Goal: Use online tool/utility: Use online tool/utility

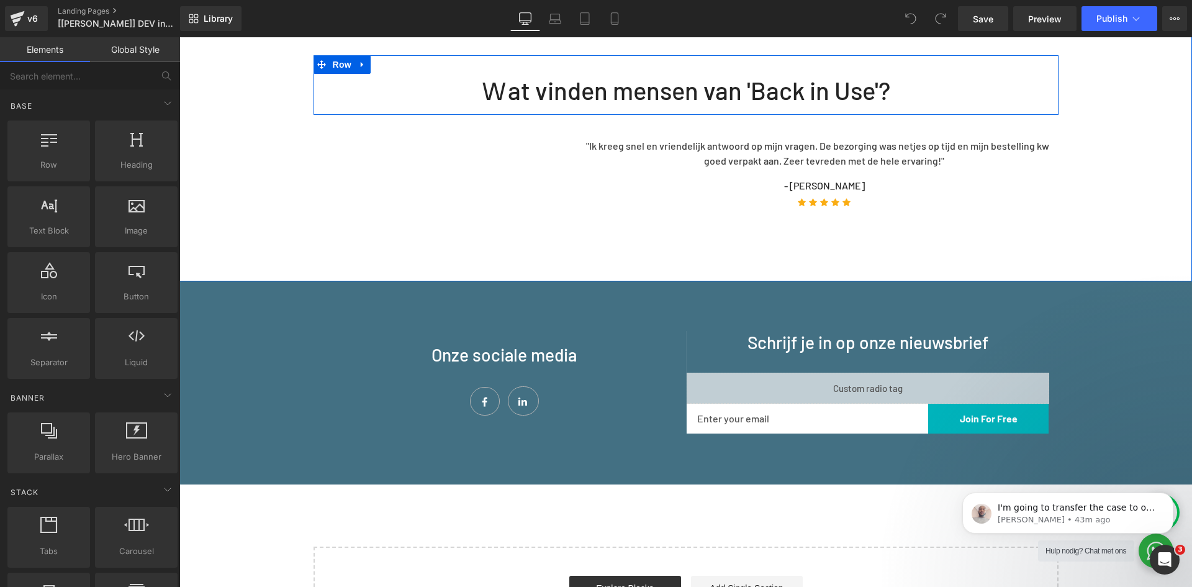
scroll to position [1244, 0]
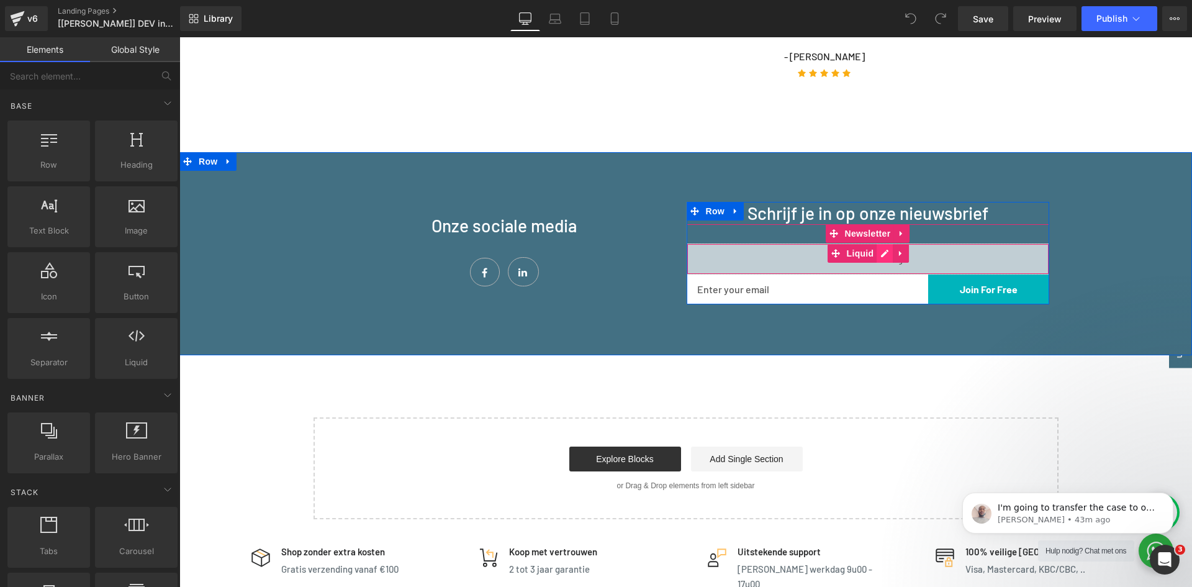
click at [875, 248] on div "Liquid" at bounding box center [868, 258] width 363 height 31
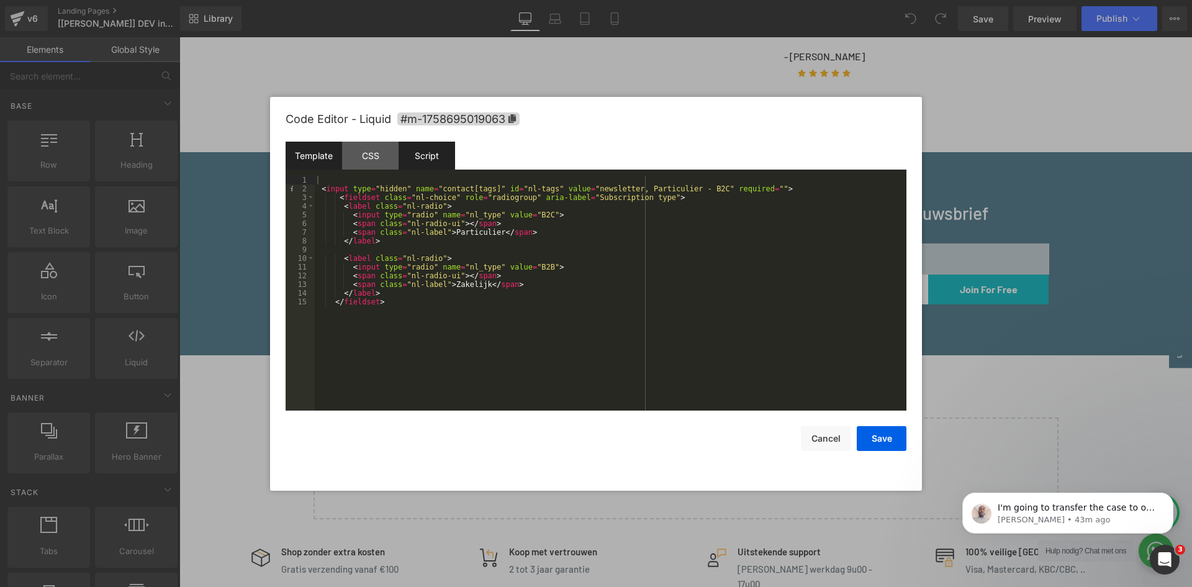
click at [417, 159] on div "Script" at bounding box center [427, 156] width 57 height 28
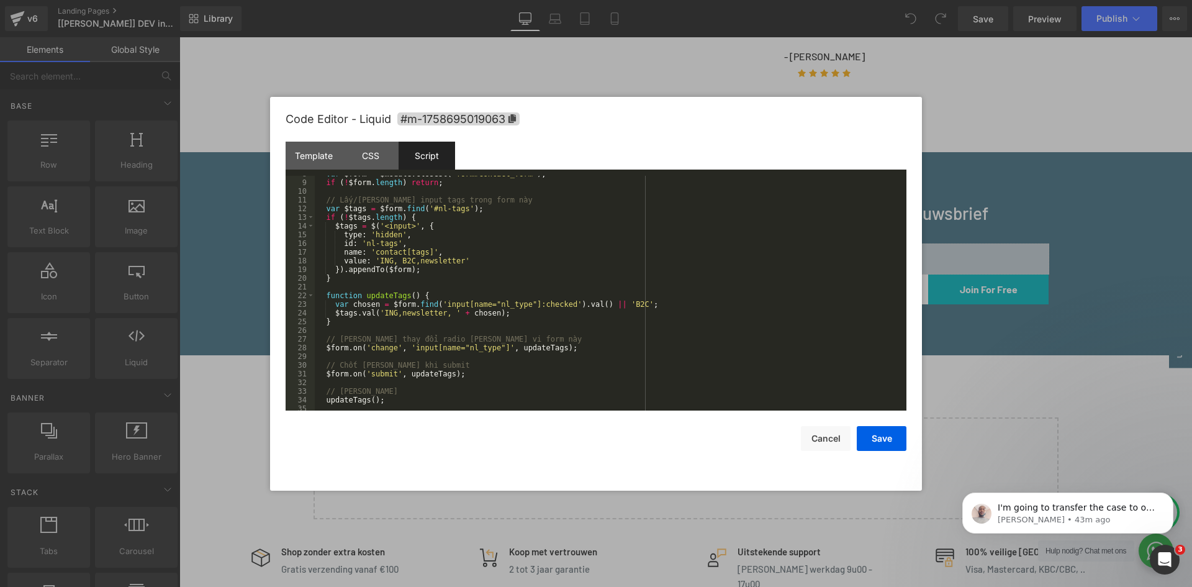
scroll to position [0, 0]
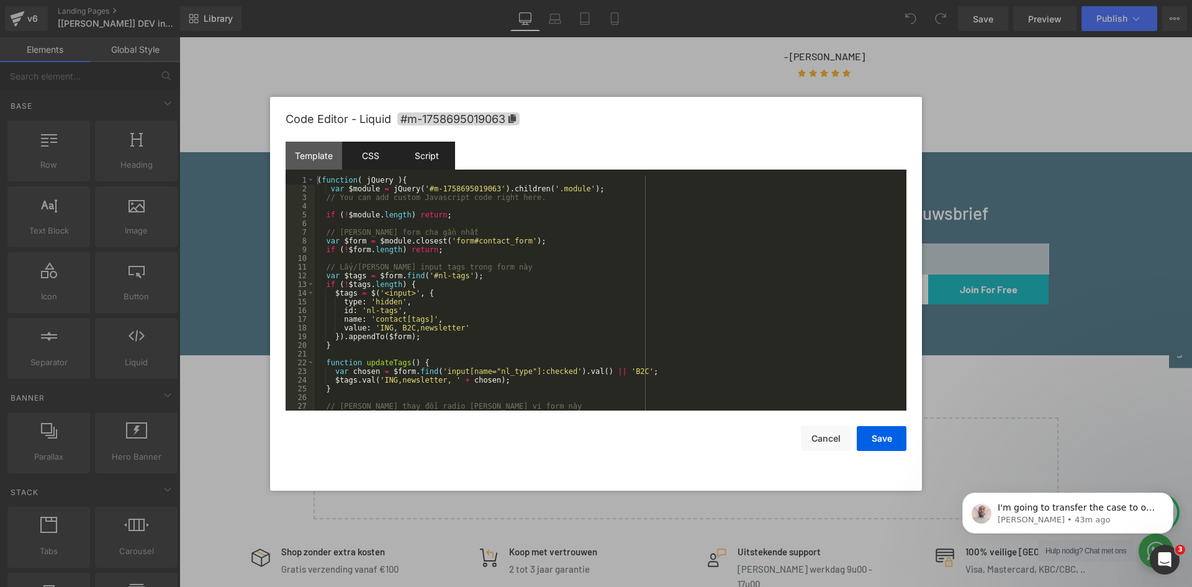
click at [372, 149] on div "CSS" at bounding box center [370, 156] width 57 height 28
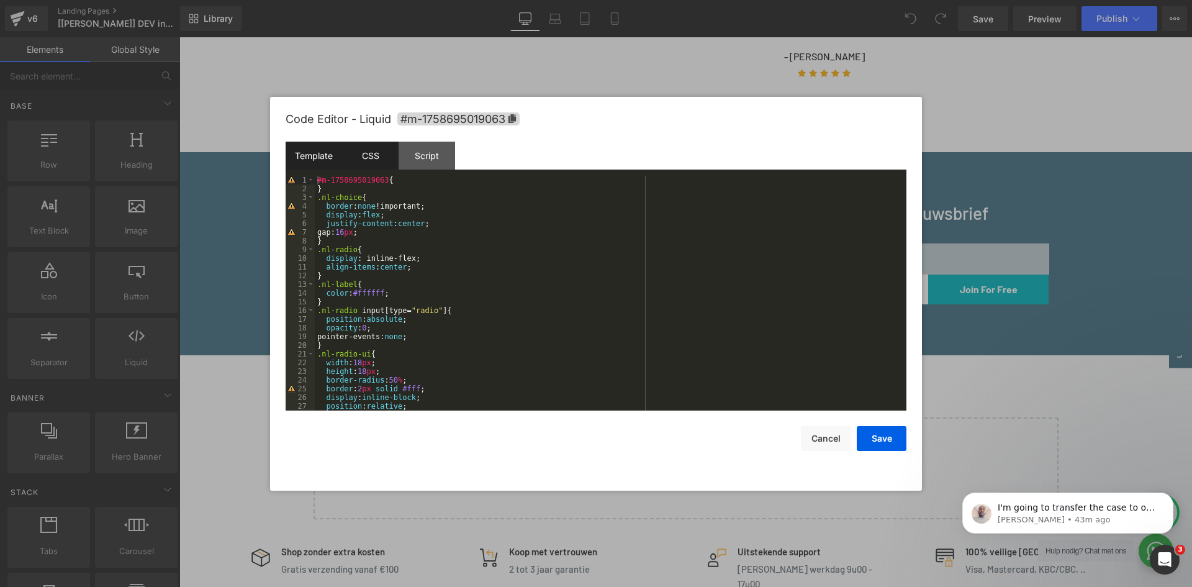
click at [304, 153] on div "Template" at bounding box center [314, 156] width 57 height 28
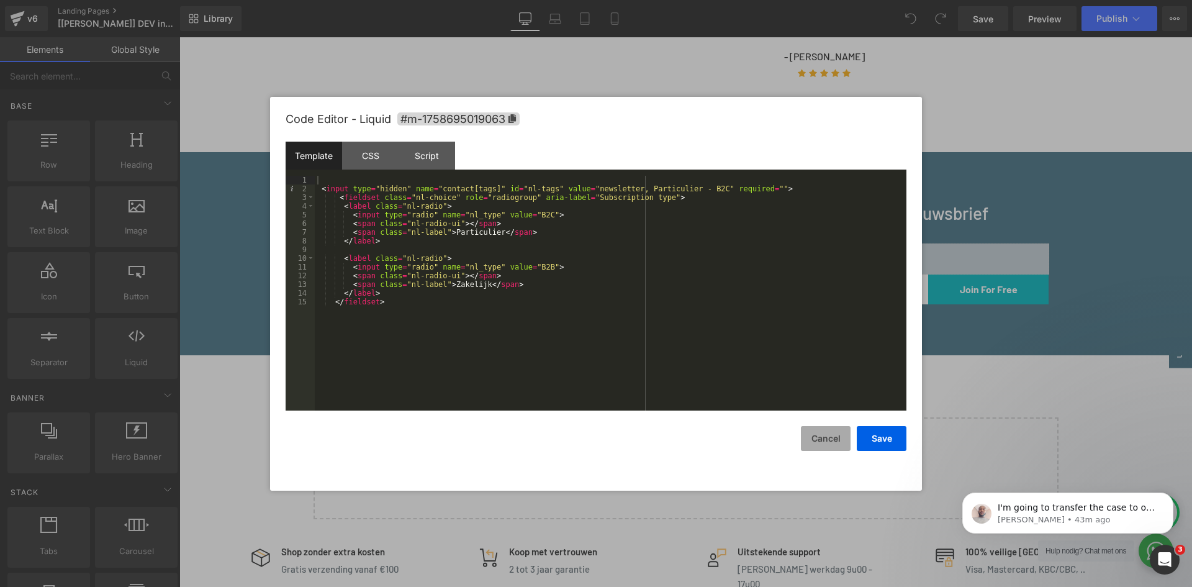
click at [827, 441] on button "Cancel" at bounding box center [826, 438] width 50 height 25
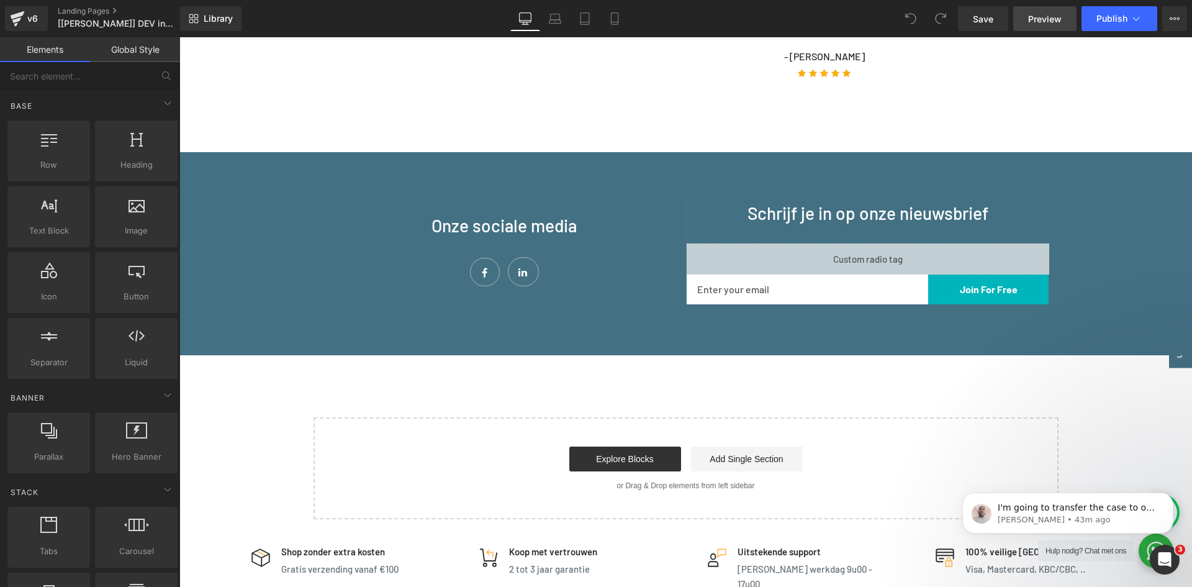
click at [1043, 25] on link "Preview" at bounding box center [1044, 18] width 63 height 25
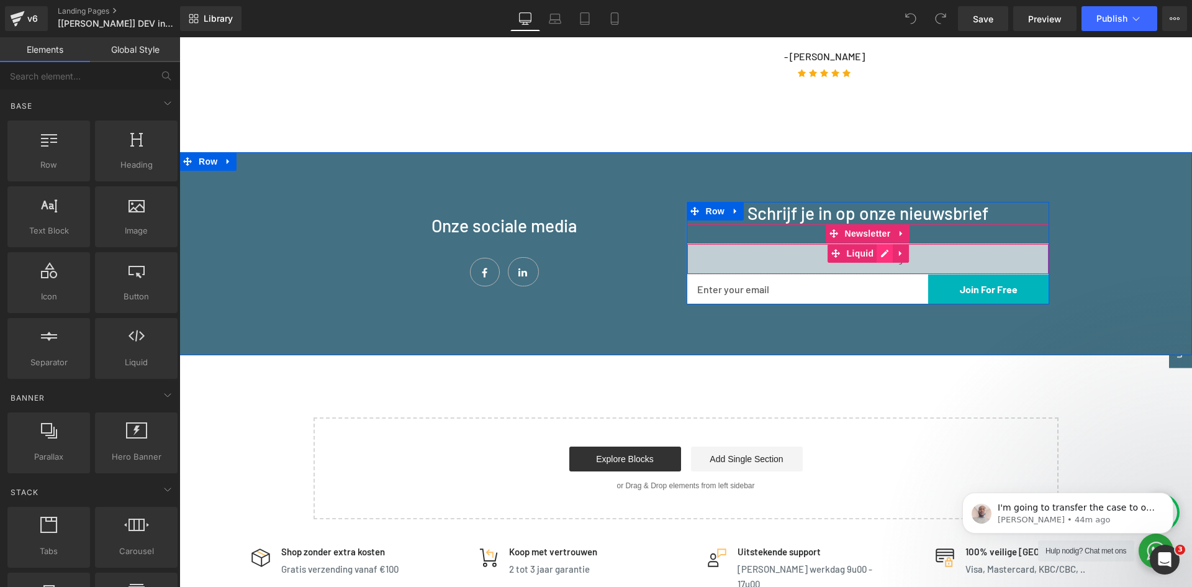
click at [880, 248] on div "Liquid" at bounding box center [868, 258] width 363 height 31
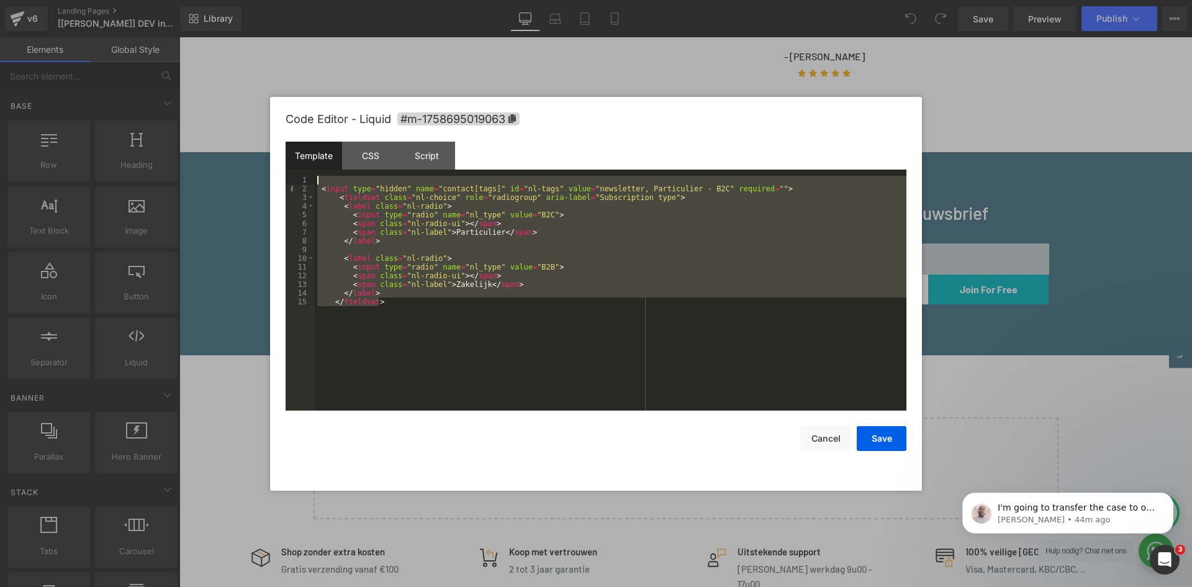
drag, startPoint x: 296, startPoint y: 199, endPoint x: 286, endPoint y: 181, distance: 21.1
click at [286, 181] on pre "1 2 3 4 5 6 7 8 9 10 11 12 13 14 15 < input type = "hidden" name = "contact[tag…" at bounding box center [596, 293] width 621 height 235
click at [443, 317] on div "< input type = "hidden" name = "contact[tags]" id = "nl-tags" value = "newslett…" at bounding box center [611, 293] width 592 height 235
click at [428, 153] on div "Script" at bounding box center [427, 156] width 57 height 28
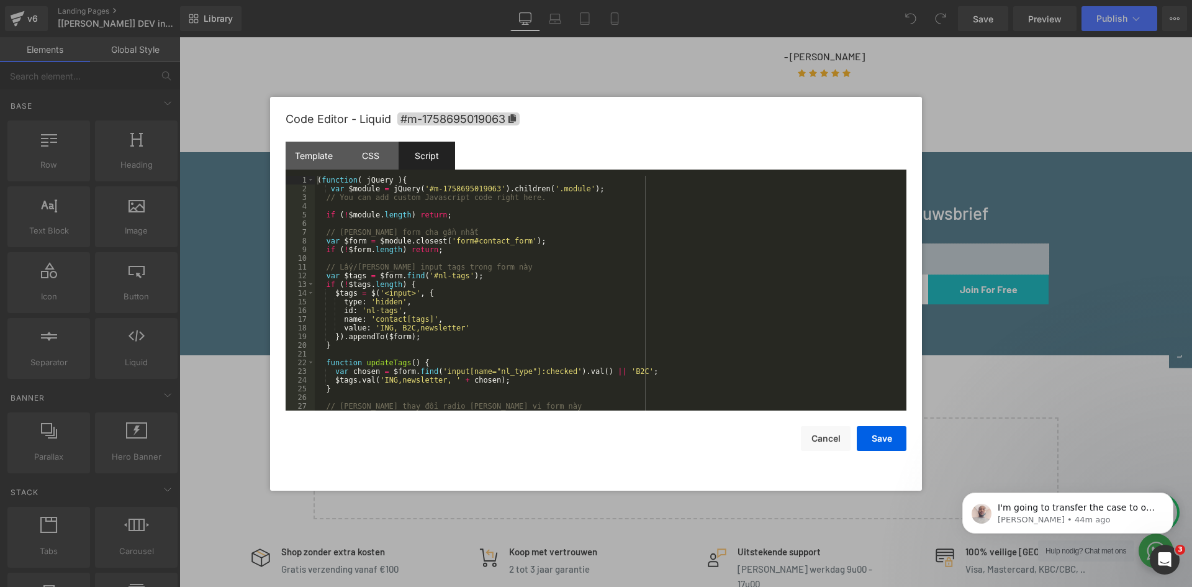
click at [477, 294] on div "( function ( jQuery ) { var $module = jQuery ( '#m-1758695019063' ) . children …" at bounding box center [608, 302] width 587 height 252
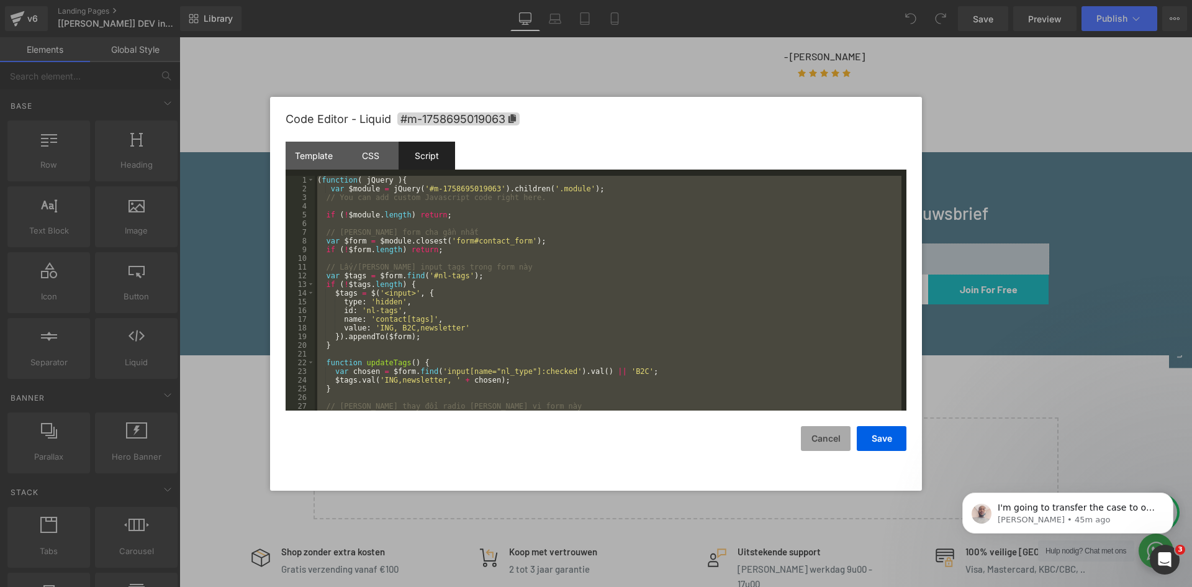
click at [828, 437] on button "Cancel" at bounding box center [826, 438] width 50 height 25
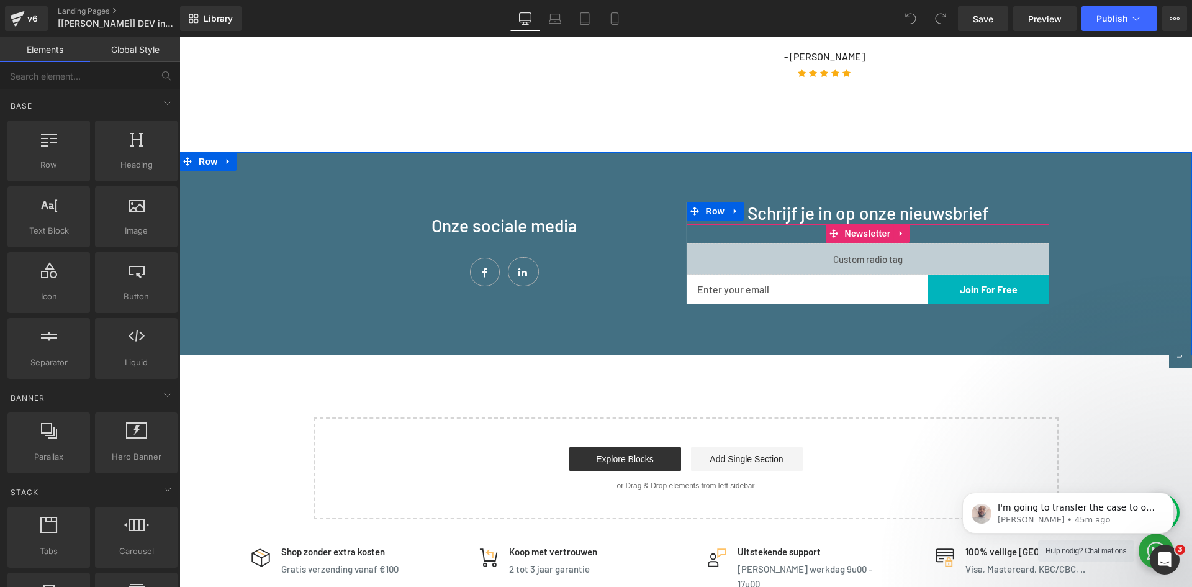
click at [761, 224] on div "Liquid Email Field Join For Free Submit Button Row Newsletter" at bounding box center [868, 264] width 363 height 80
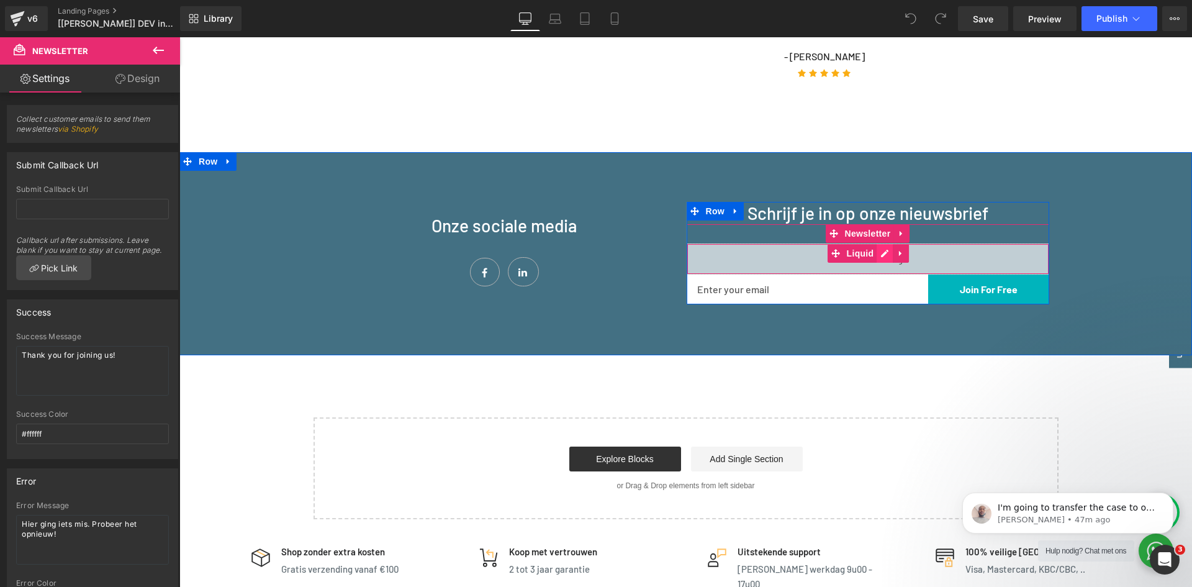
click at [874, 243] on div "Liquid" at bounding box center [868, 258] width 363 height 31
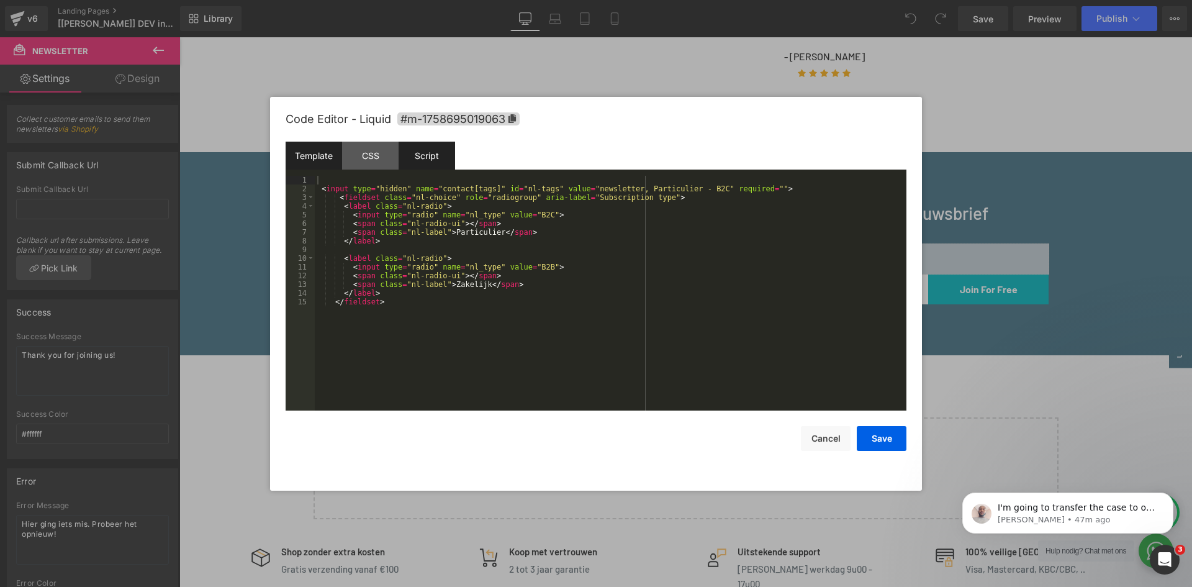
click at [433, 160] on div "Script" at bounding box center [427, 156] width 57 height 28
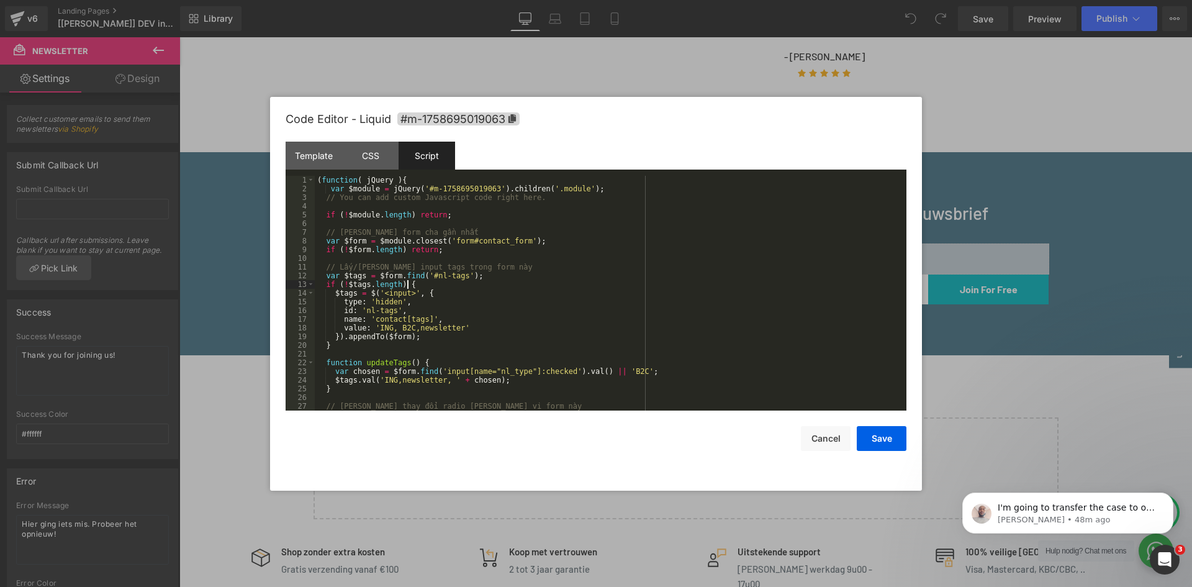
click at [429, 283] on div "( function ( jQuery ) { var $module = jQuery ( '#m-1758695019063' ) . children …" at bounding box center [608, 302] width 587 height 252
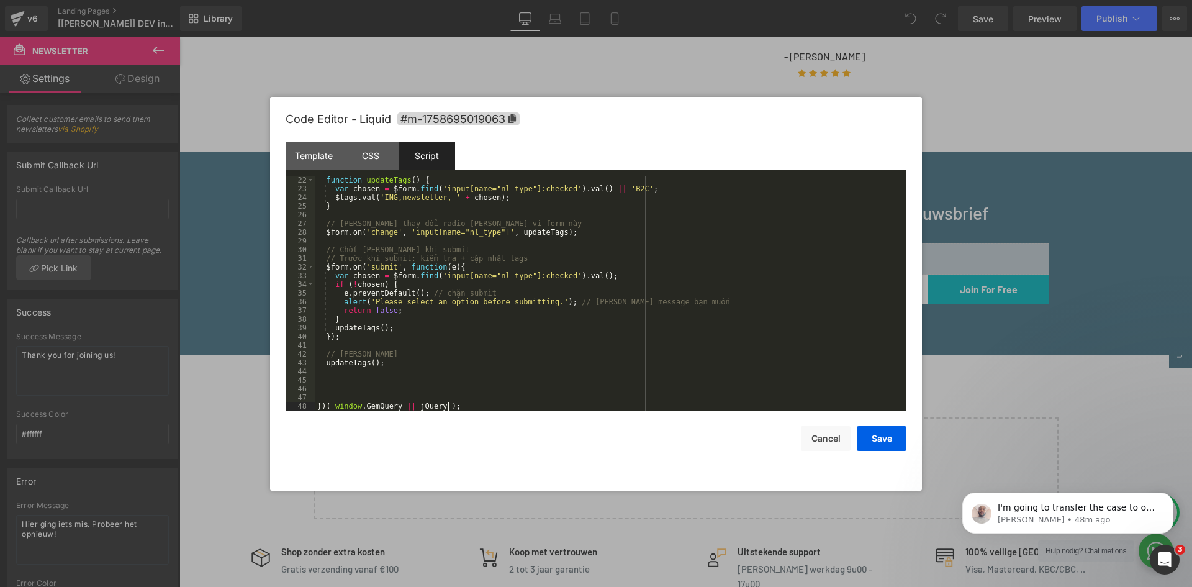
scroll to position [183, 0]
click at [370, 397] on div "function updateTags ( ) { var chosen = $form . find ( 'input[name="nl_type"]:ch…" at bounding box center [608, 302] width 587 height 252
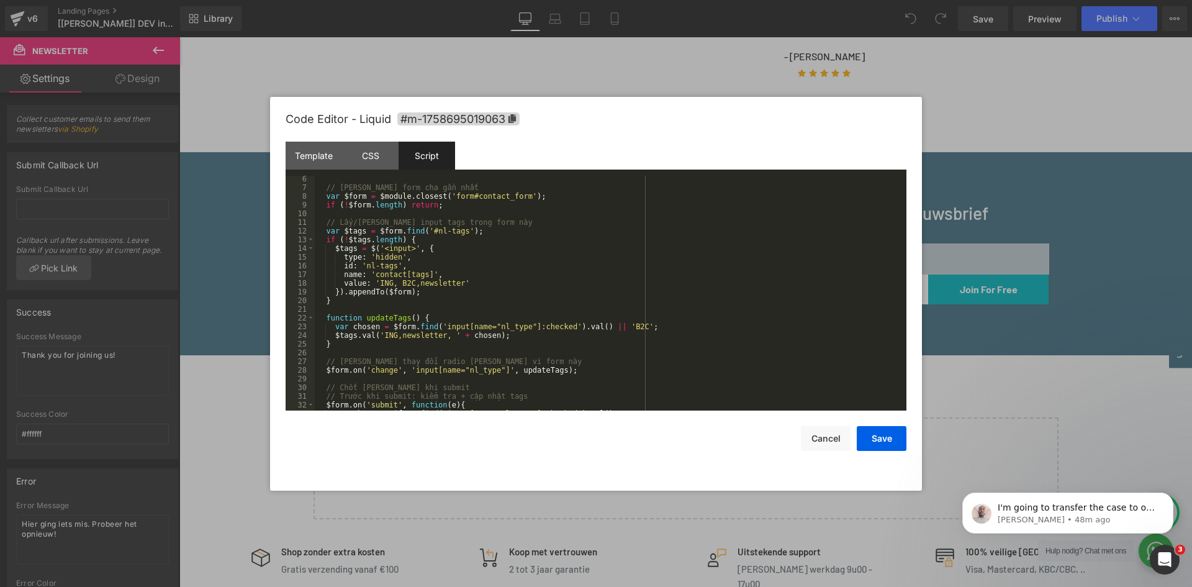
scroll to position [0, 0]
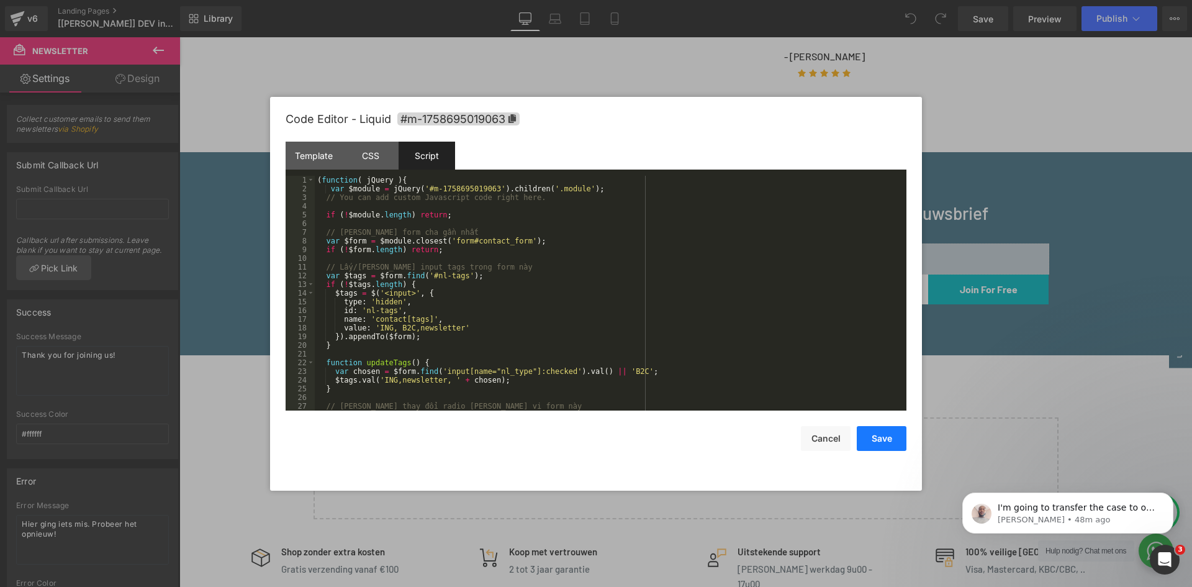
click at [878, 441] on button "Save" at bounding box center [882, 438] width 50 height 25
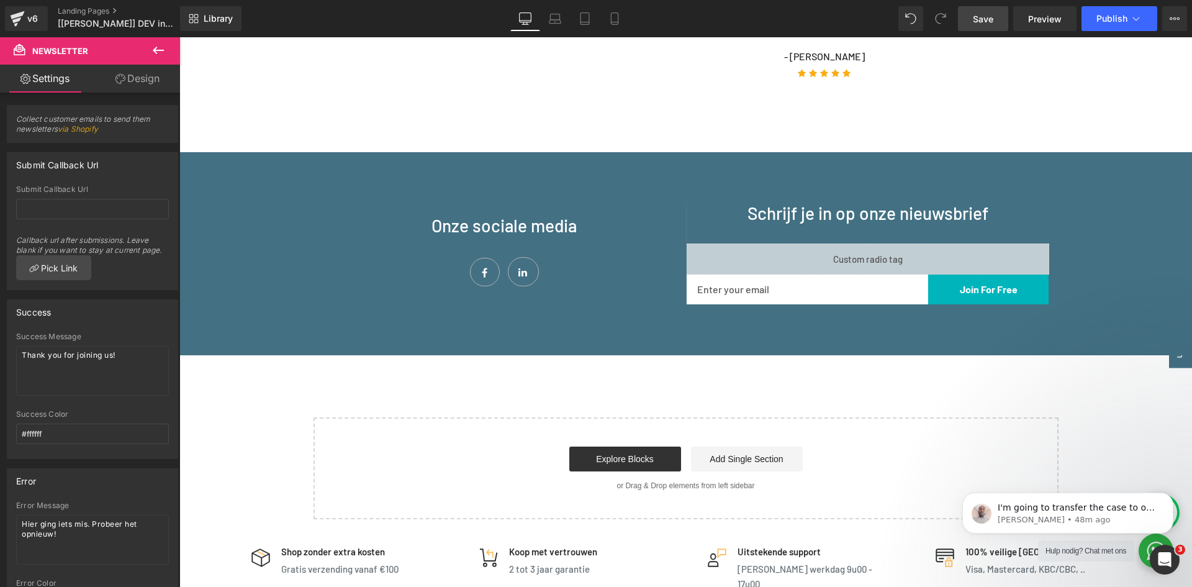
click at [997, 18] on link "Save" at bounding box center [983, 18] width 50 height 25
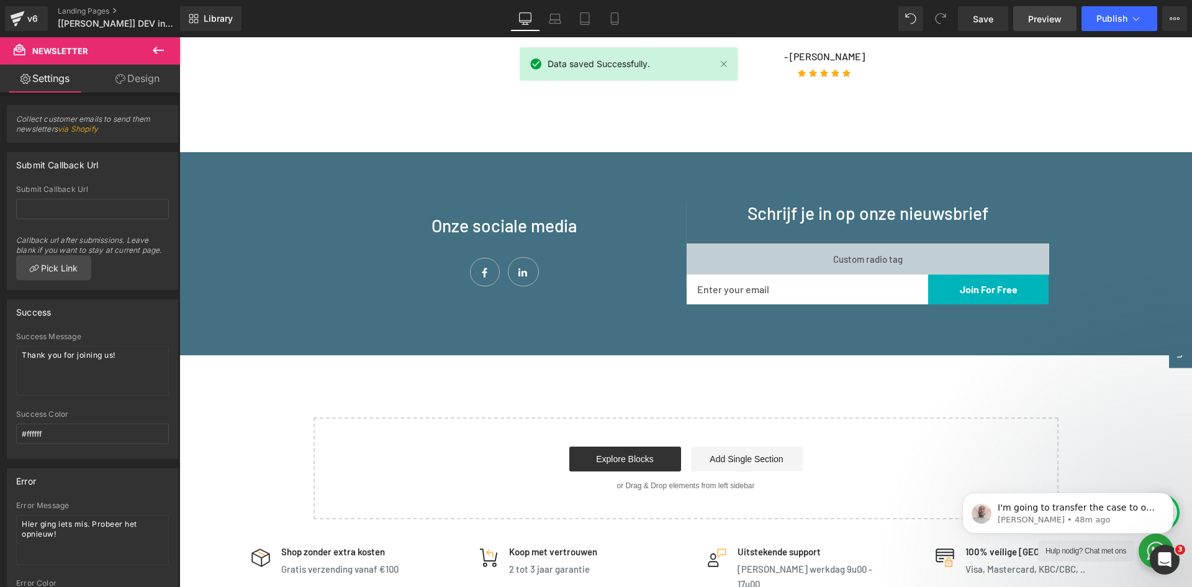
click at [1040, 17] on span "Preview" at bounding box center [1045, 18] width 34 height 13
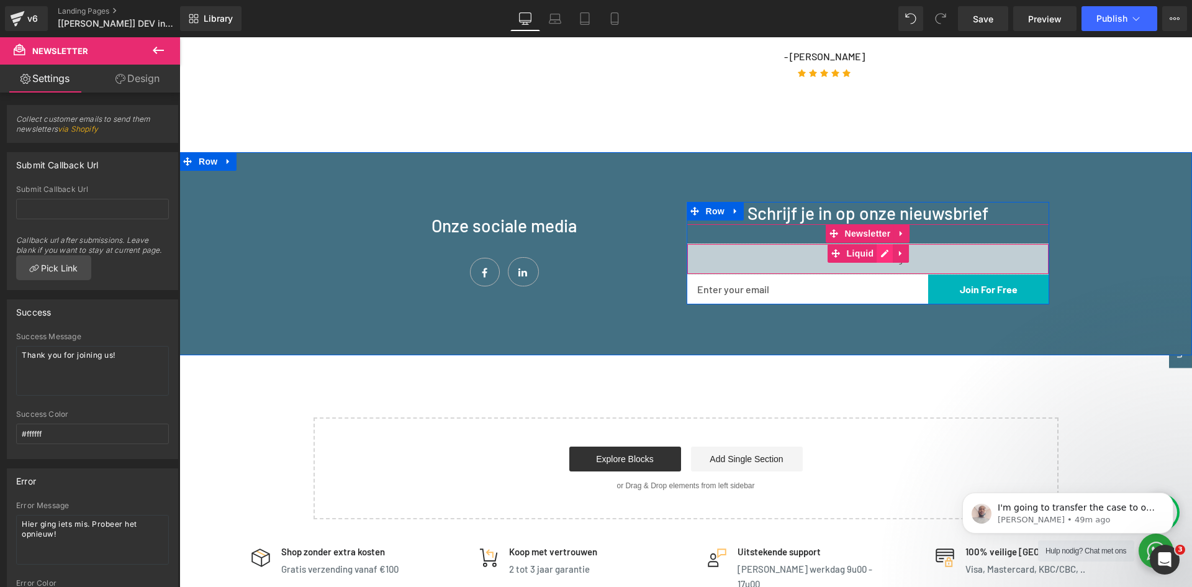
click at [883, 245] on div "Liquid" at bounding box center [868, 258] width 363 height 31
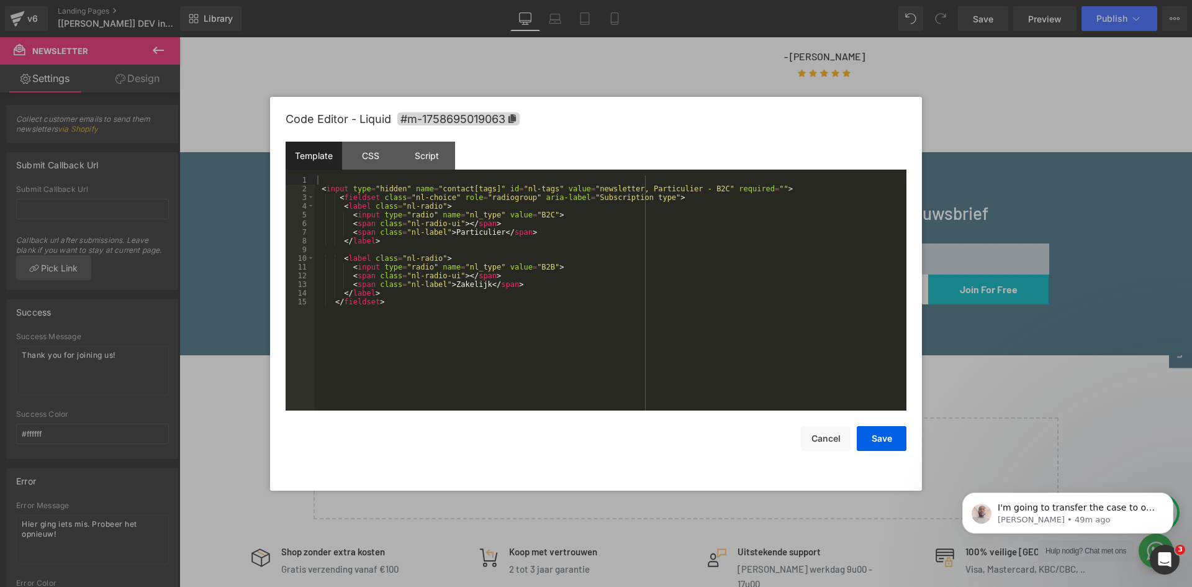
click at [400, 316] on div "< input type = "hidden" name = "contact[tags]" id = "nl-tags" value = "newslett…" at bounding box center [611, 302] width 592 height 252
drag, startPoint x: 333, startPoint y: 319, endPoint x: 309, endPoint y: 315, distance: 23.9
click at [309, 315] on pre "1 2 3 4 5 6 7 8 9 10 11 12 13 14 15 16 17 < input type = "hidden" name = "conta…" at bounding box center [596, 293] width 621 height 235
click at [426, 159] on div "Script" at bounding box center [427, 156] width 57 height 28
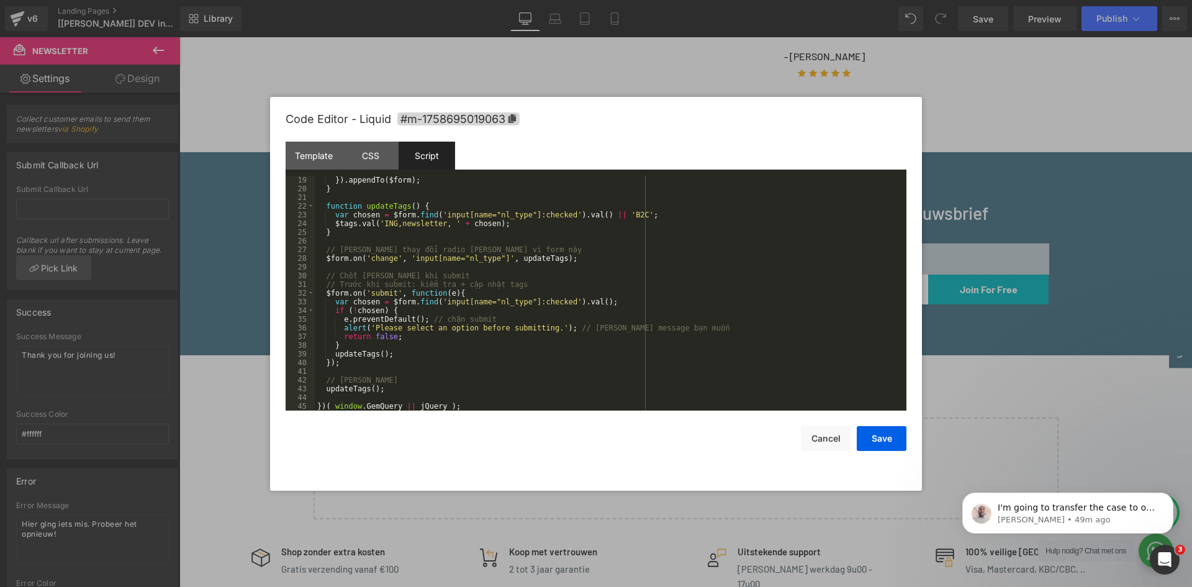
scroll to position [156, 0]
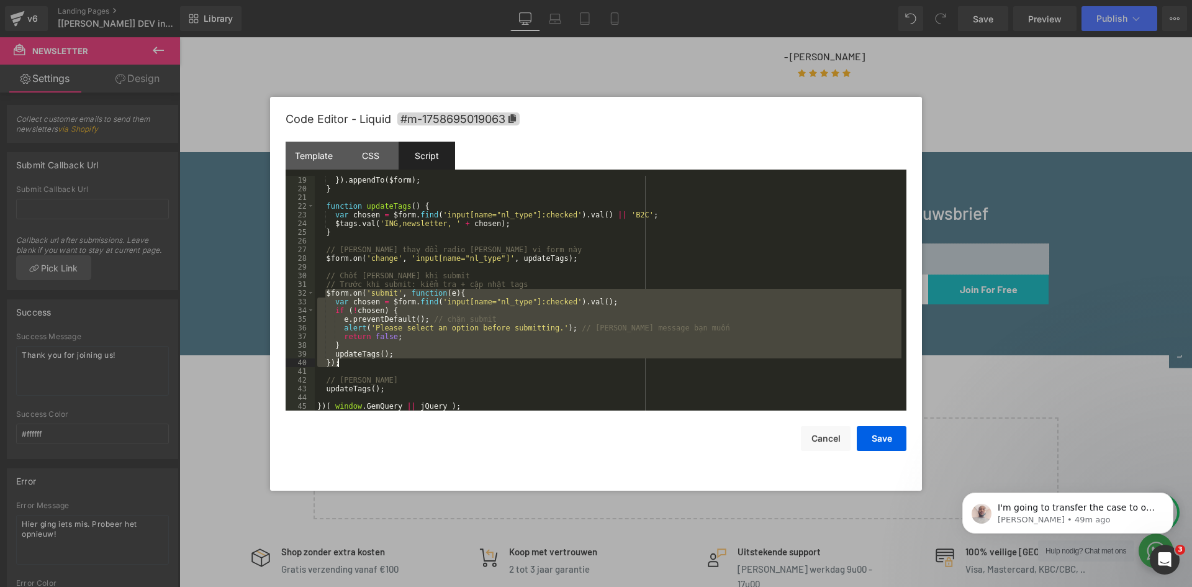
drag, startPoint x: 324, startPoint y: 294, endPoint x: 343, endPoint y: 358, distance: 67.2
click at [343, 358] on div "}) . appendTo ( $form ) ; } function updateTags ( ) { var chosen = $form . find…" at bounding box center [608, 302] width 587 height 252
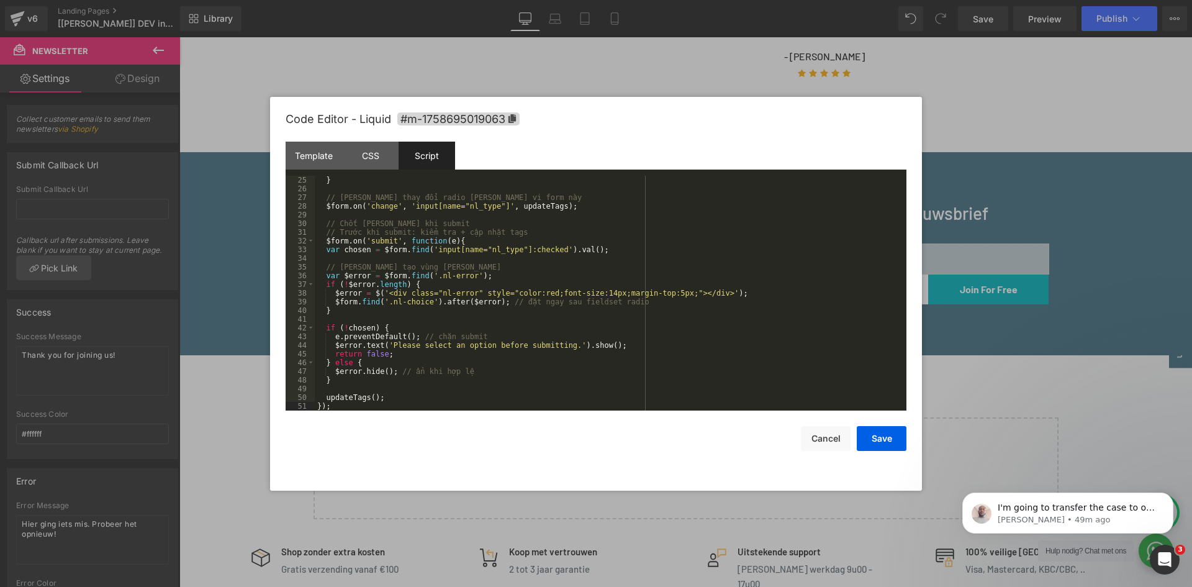
scroll to position [246, 0]
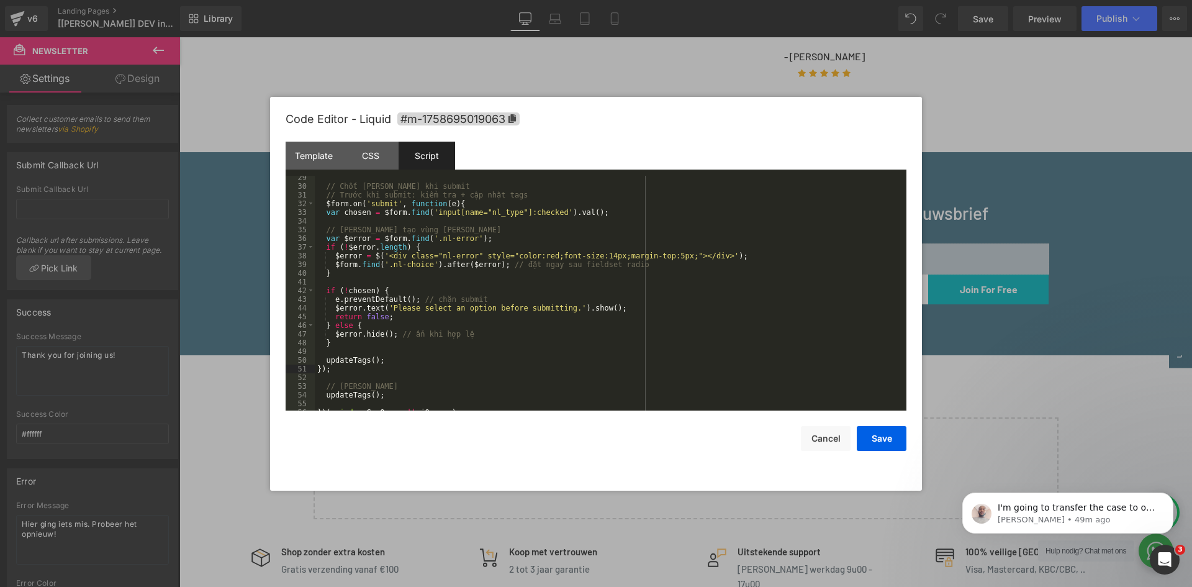
click at [328, 216] on div "// Chốt [PERSON_NAME] khi submit // Trước khi submit: kiểm tra + cập nhật tags …" at bounding box center [608, 299] width 587 height 252
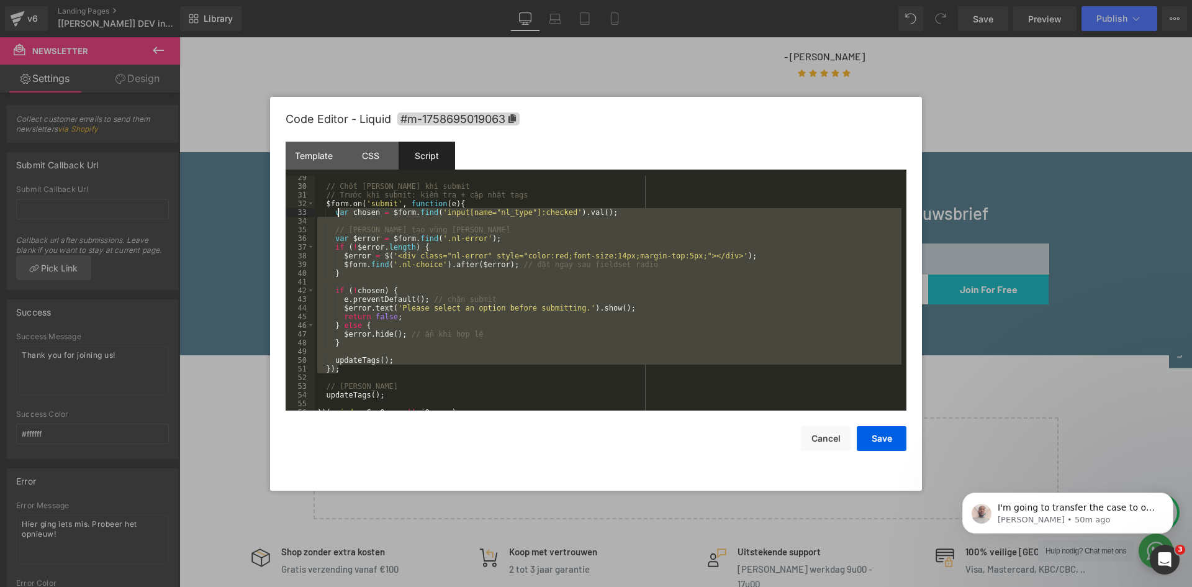
click at [503, 355] on div "// Chốt [PERSON_NAME] khi submit // Trước khi submit: kiểm tra + cập nhật tags …" at bounding box center [608, 293] width 587 height 235
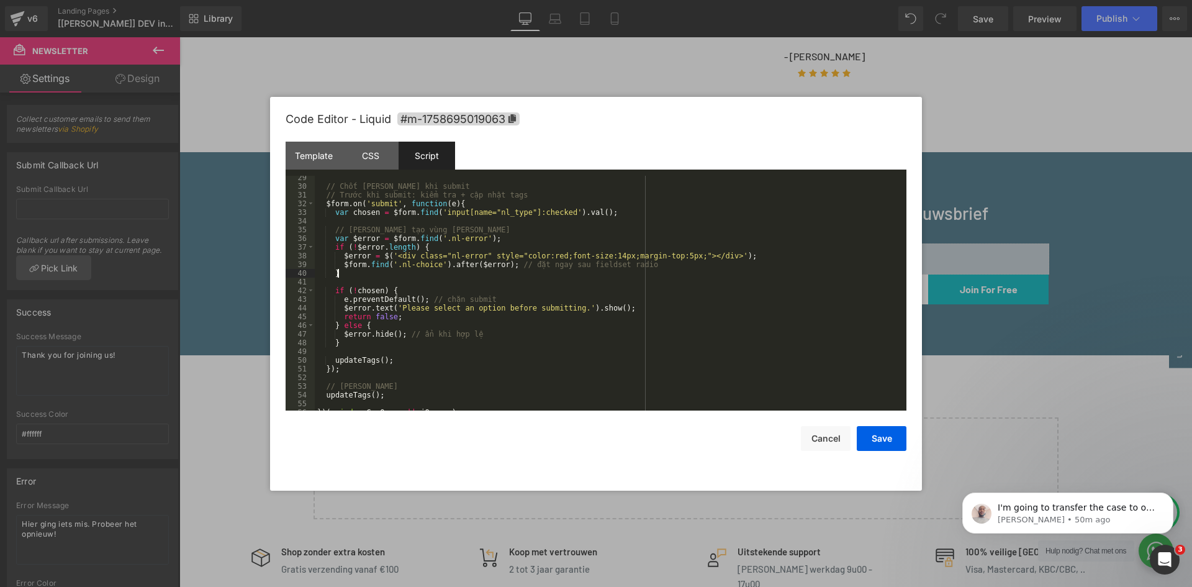
click at [558, 271] on div "// Chốt [PERSON_NAME] khi submit // Trước khi submit: kiểm tra + cập nhật tags …" at bounding box center [608, 299] width 587 height 252
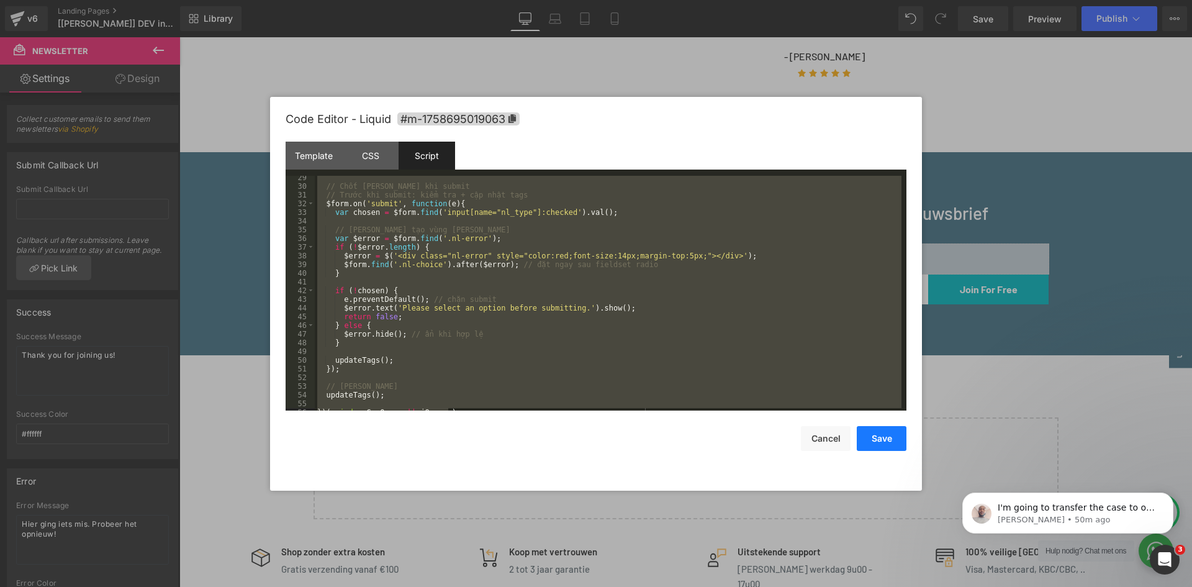
click at [876, 432] on button "Save" at bounding box center [882, 438] width 50 height 25
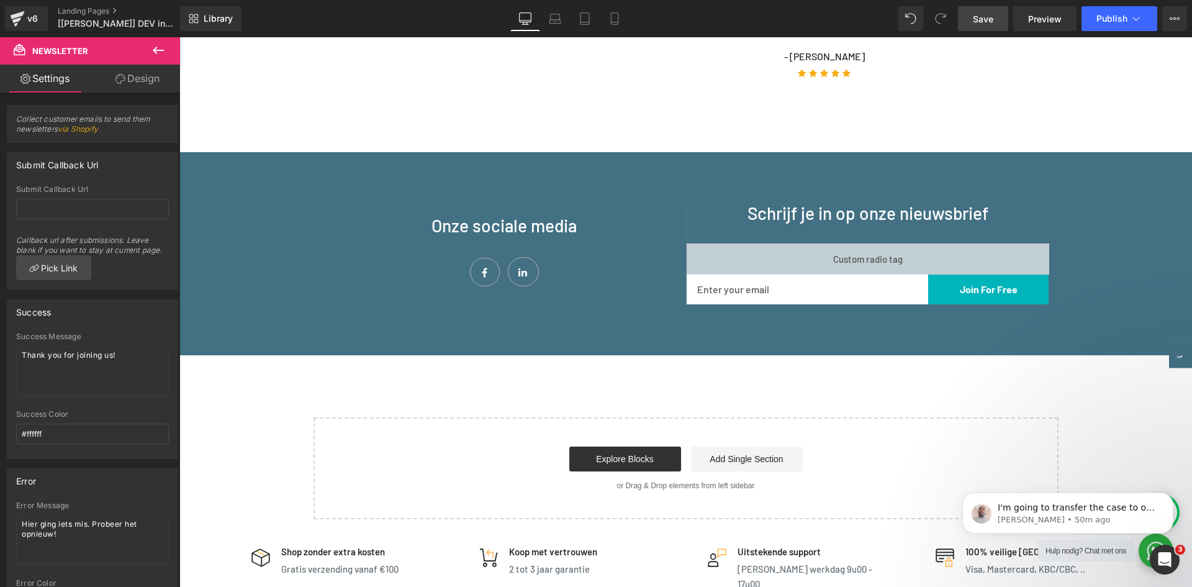
click at [1000, 22] on link "Save" at bounding box center [983, 18] width 50 height 25
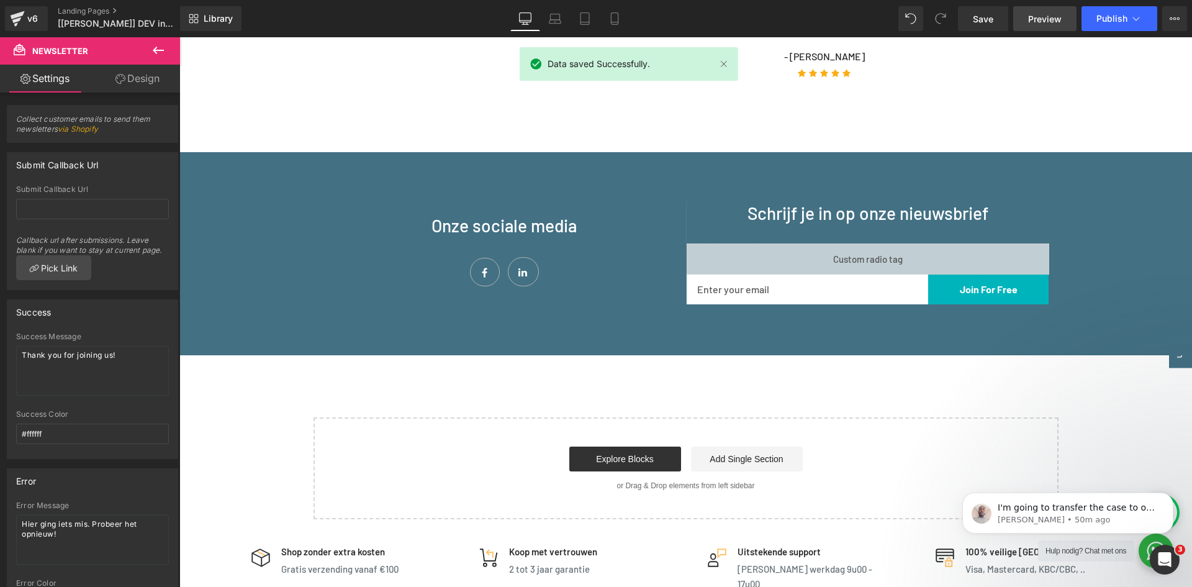
click at [1041, 17] on span "Preview" at bounding box center [1045, 18] width 34 height 13
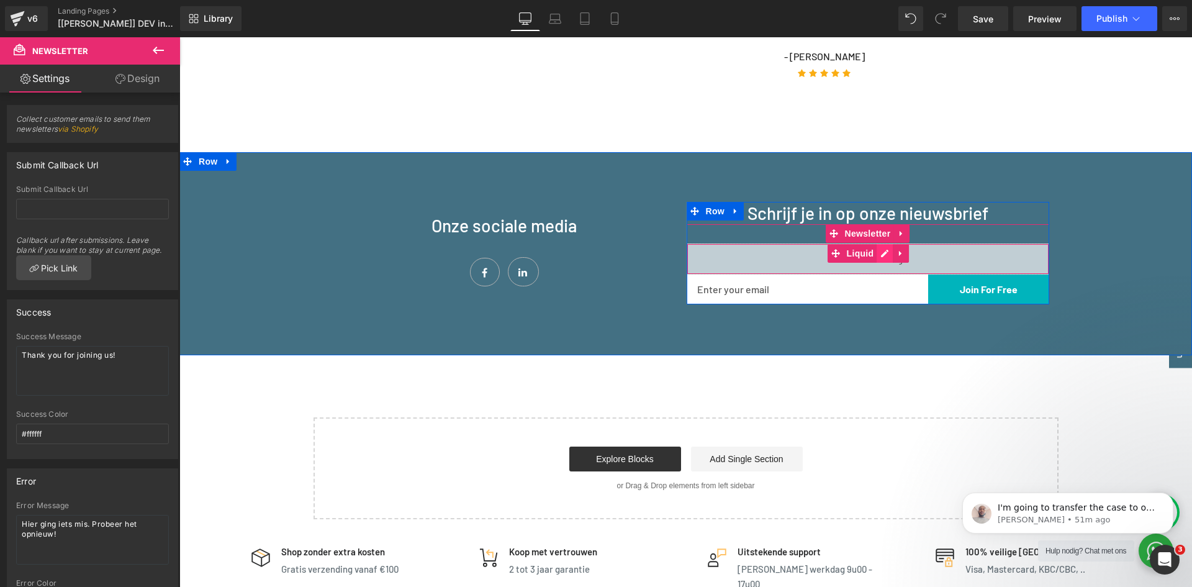
click at [884, 248] on div "Liquid" at bounding box center [868, 258] width 363 height 31
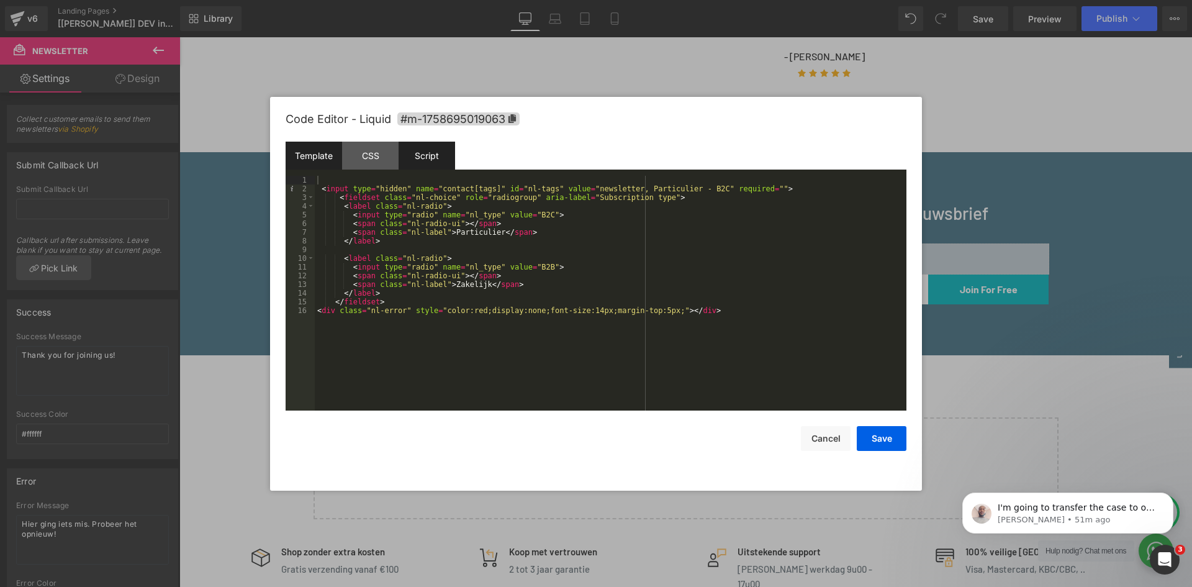
click at [426, 162] on div "Script" at bounding box center [427, 156] width 57 height 28
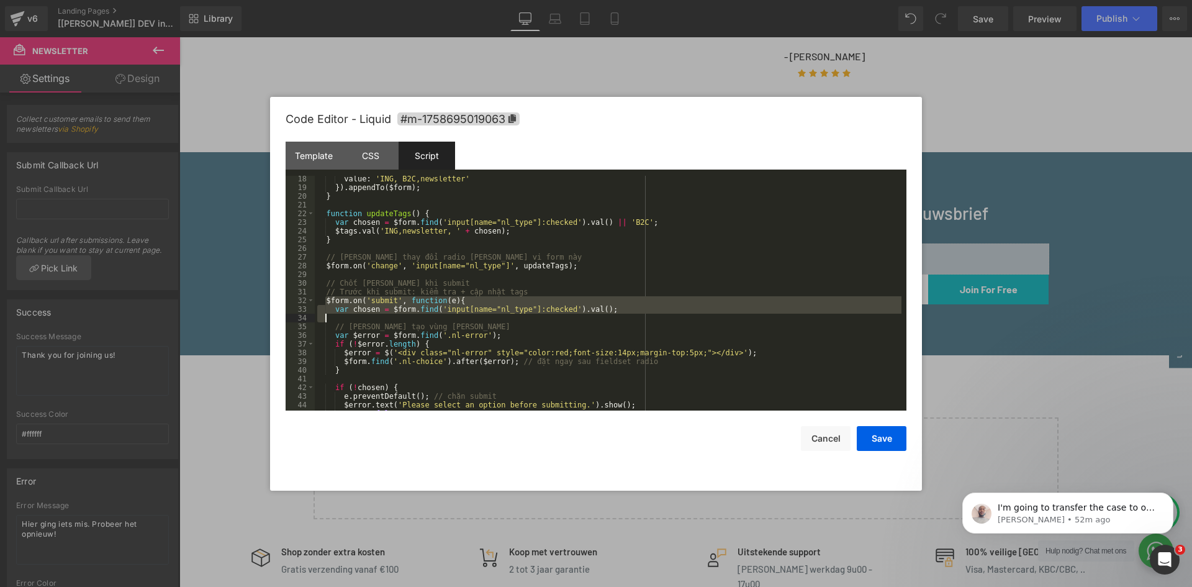
scroll to position [224, 0]
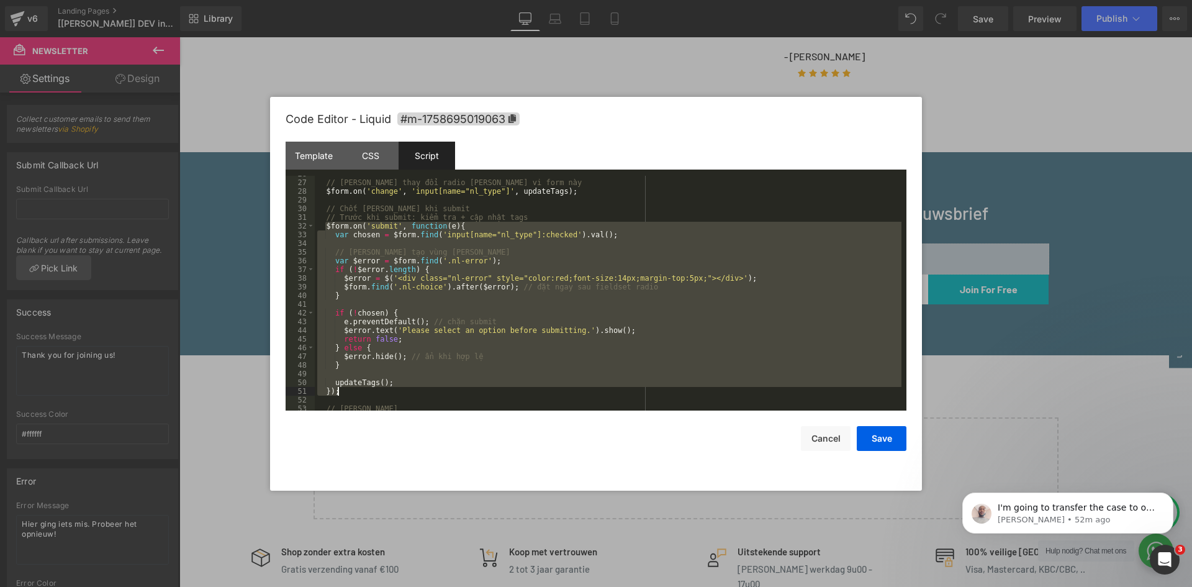
drag, startPoint x: 325, startPoint y: 301, endPoint x: 348, endPoint y: 390, distance: 91.6
click at [348, 390] on div "// [PERSON_NAME] thay đổi radio [PERSON_NAME] vi form này $form . on ( 'change'…" at bounding box center [608, 296] width 587 height 252
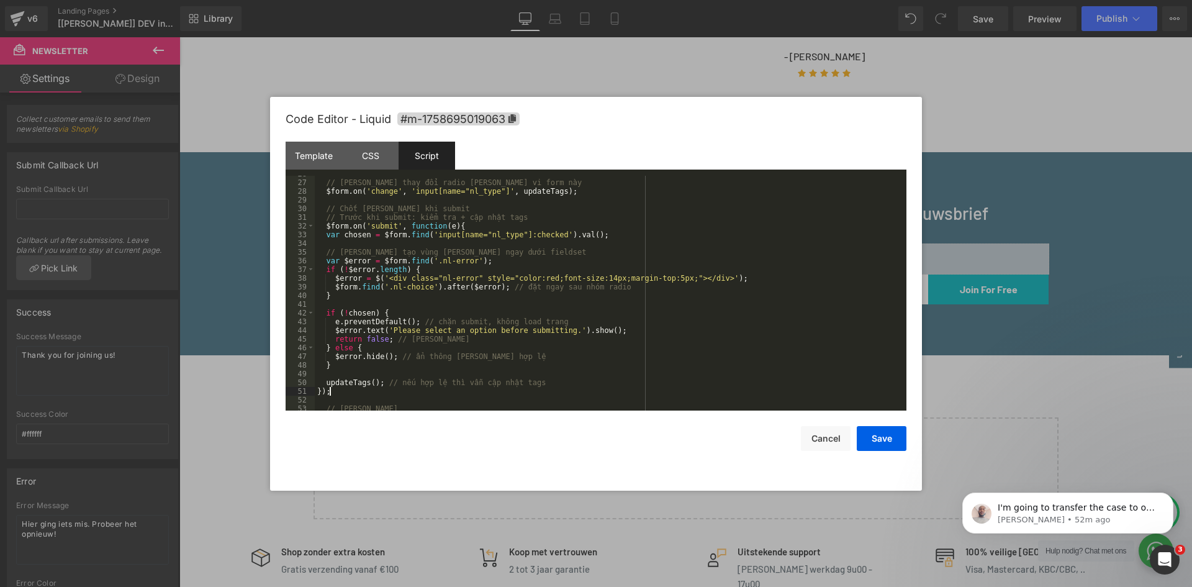
click at [332, 235] on div "// [PERSON_NAME] thay đổi radio [PERSON_NAME] vi form này $form . on ( 'change'…" at bounding box center [608, 296] width 587 height 252
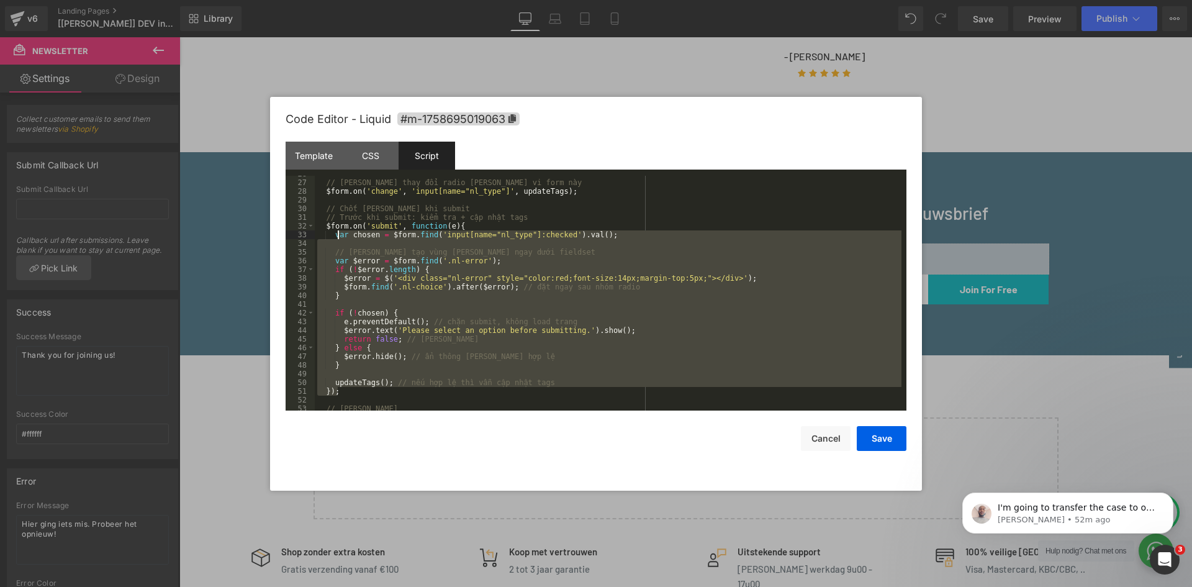
click at [613, 355] on div "// [PERSON_NAME] thay đổi radio [PERSON_NAME] vi form này $form . on ( 'change'…" at bounding box center [608, 293] width 587 height 235
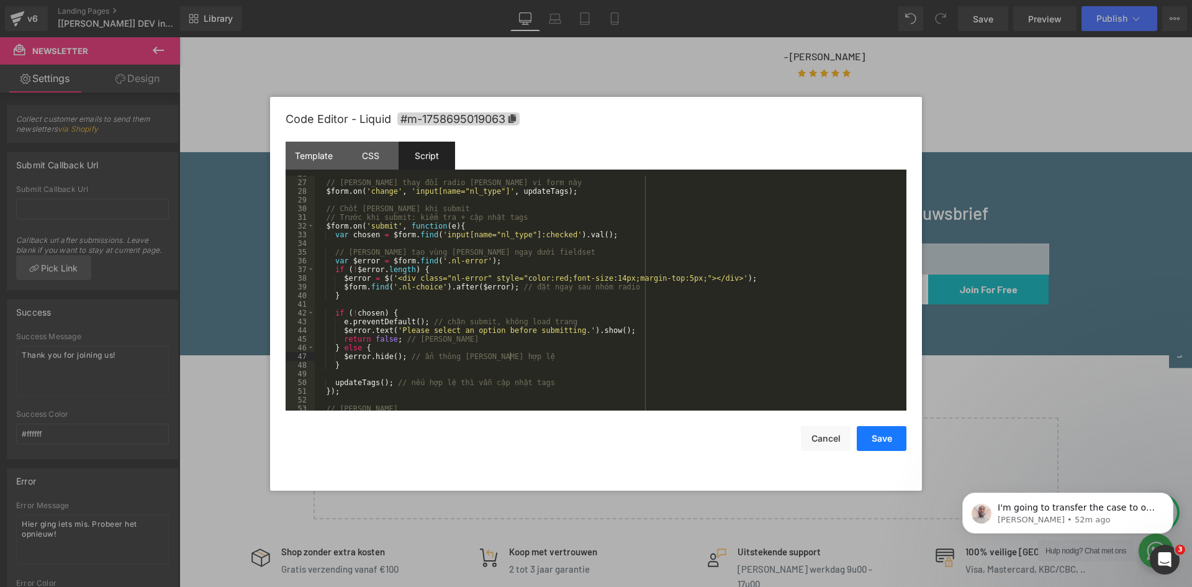
click at [894, 439] on button "Save" at bounding box center [882, 438] width 50 height 25
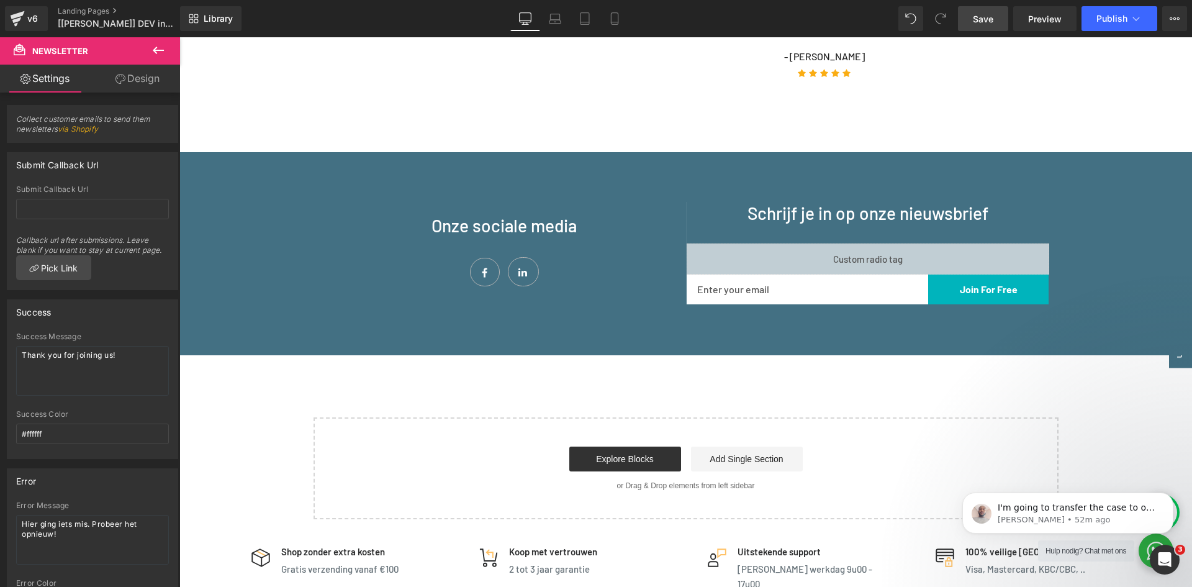
click at [1003, 19] on link "Save" at bounding box center [983, 18] width 50 height 25
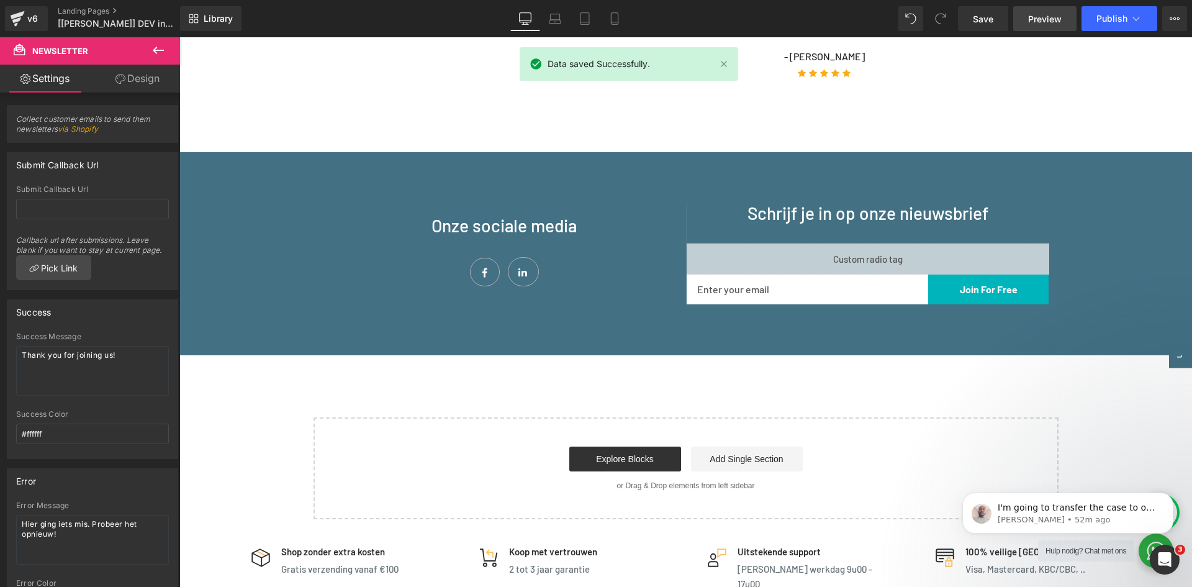
click at [1029, 20] on span "Preview" at bounding box center [1045, 18] width 34 height 13
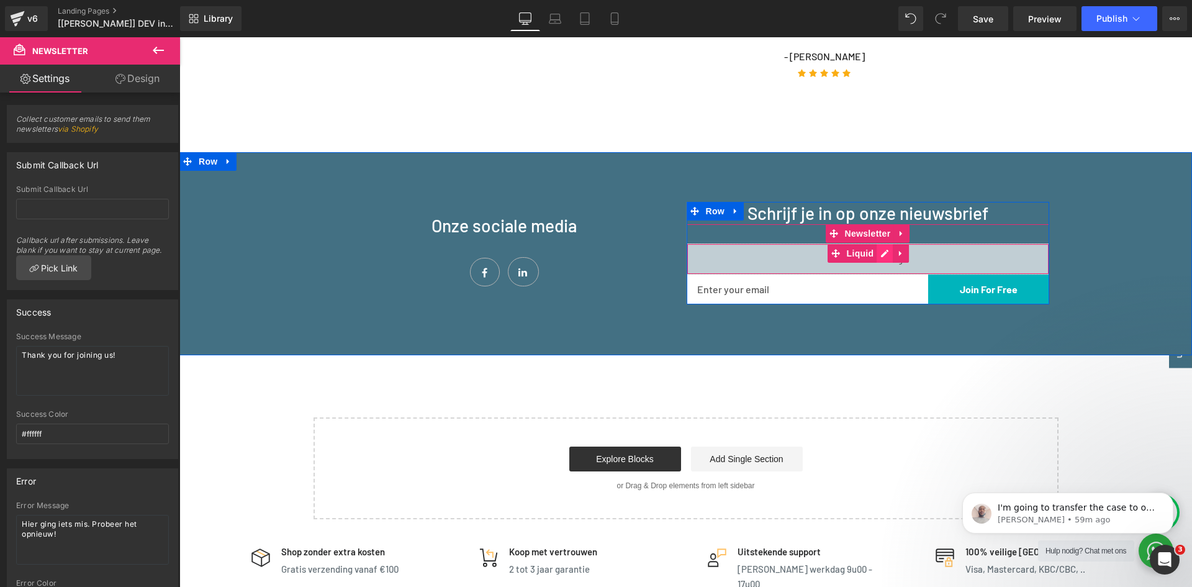
click at [880, 247] on div "Liquid" at bounding box center [868, 258] width 363 height 31
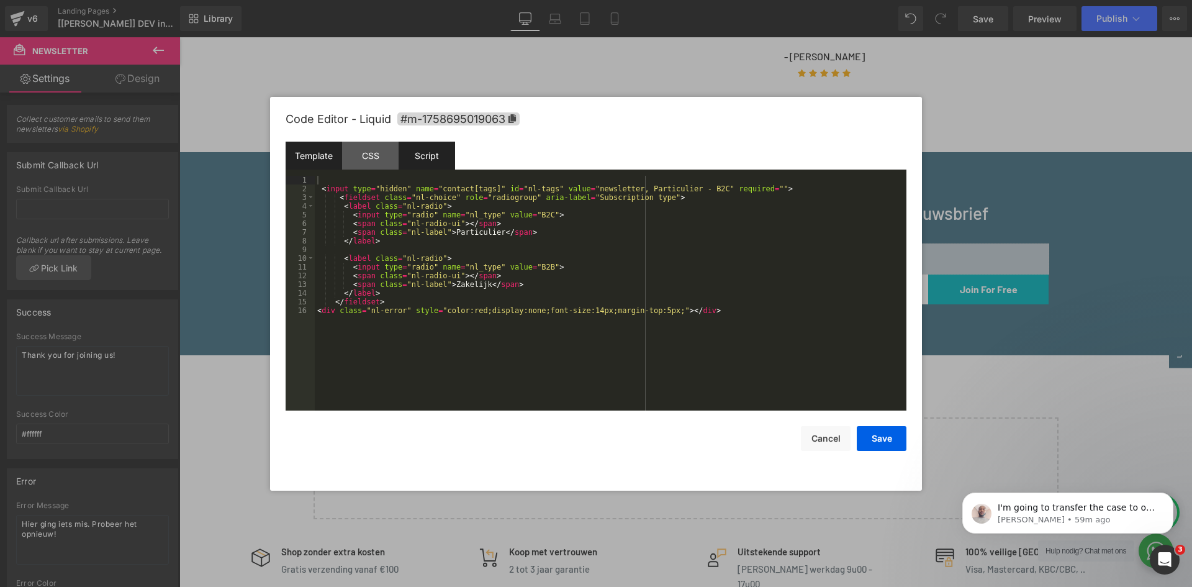
click at [438, 142] on div "Script" at bounding box center [427, 156] width 57 height 28
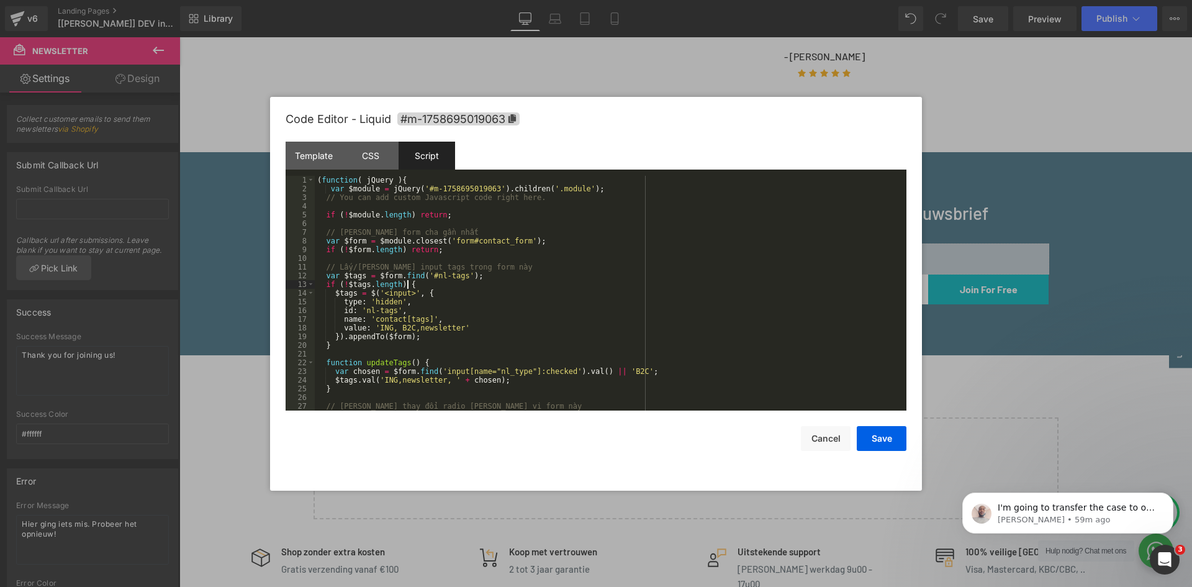
click at [427, 285] on div "( function ( jQuery ) { var $module = jQuery ( '#m-1758695019063' ) . children …" at bounding box center [608, 302] width 587 height 252
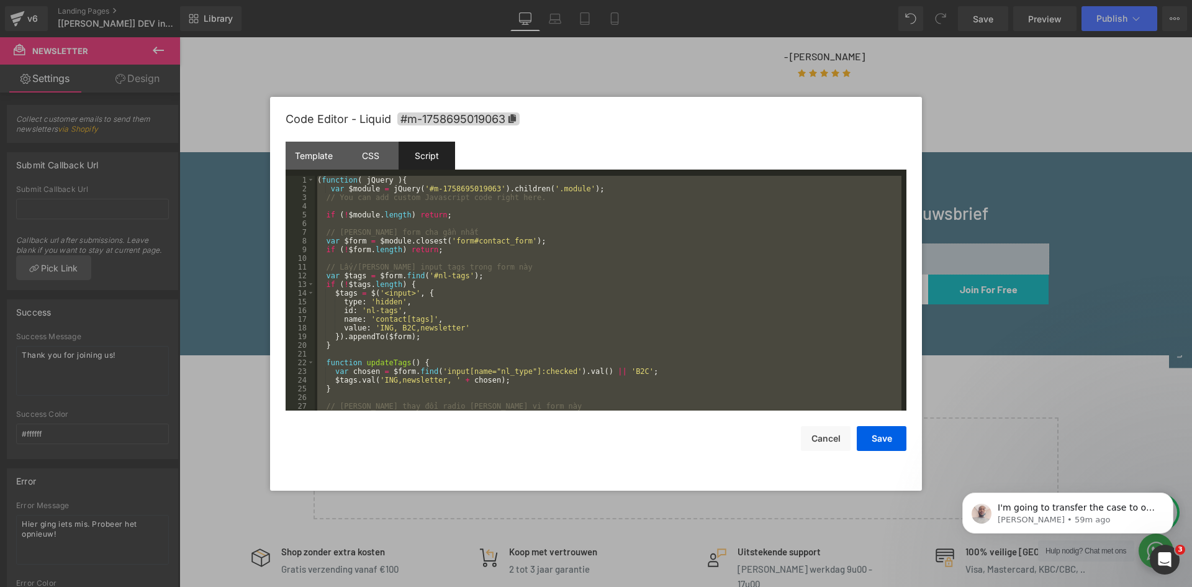
scroll to position [278, 0]
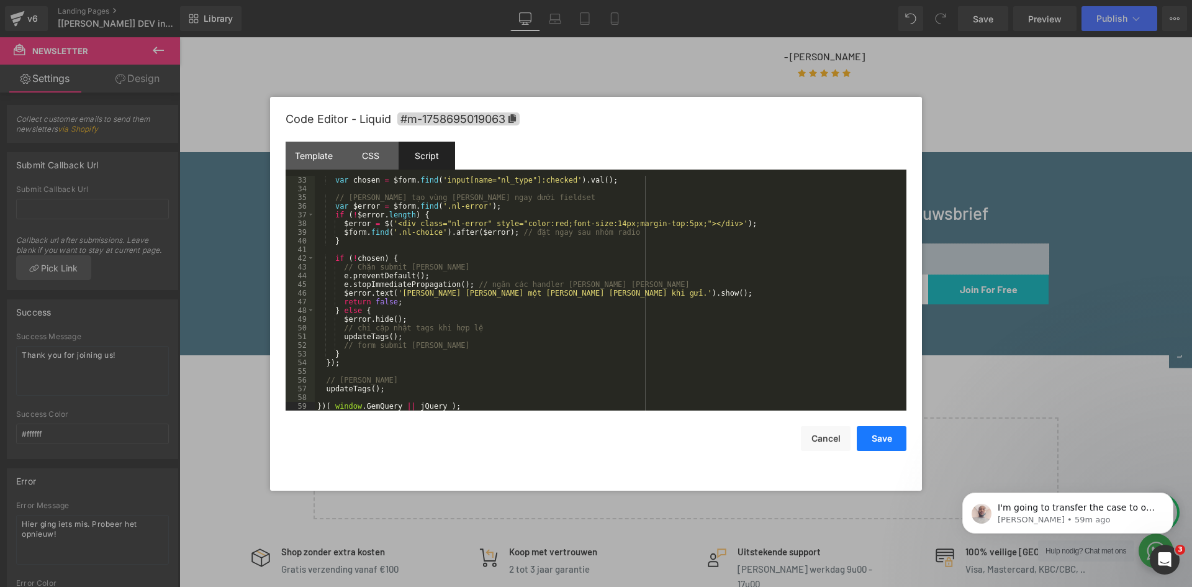
click at [881, 436] on button "Save" at bounding box center [882, 438] width 50 height 25
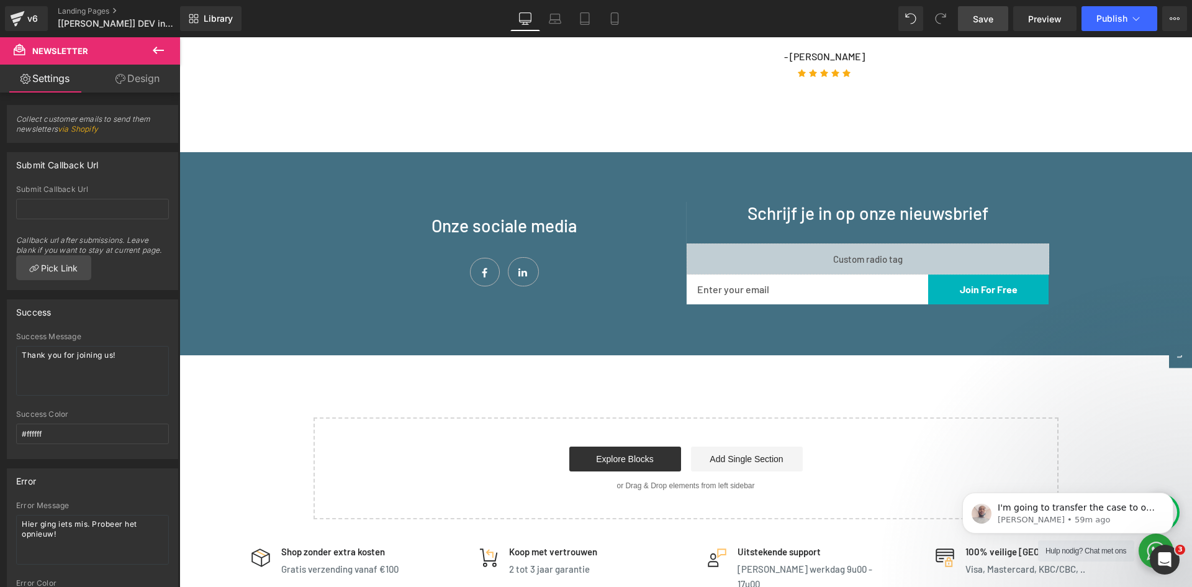
click at [986, 20] on span "Save" at bounding box center [983, 18] width 20 height 13
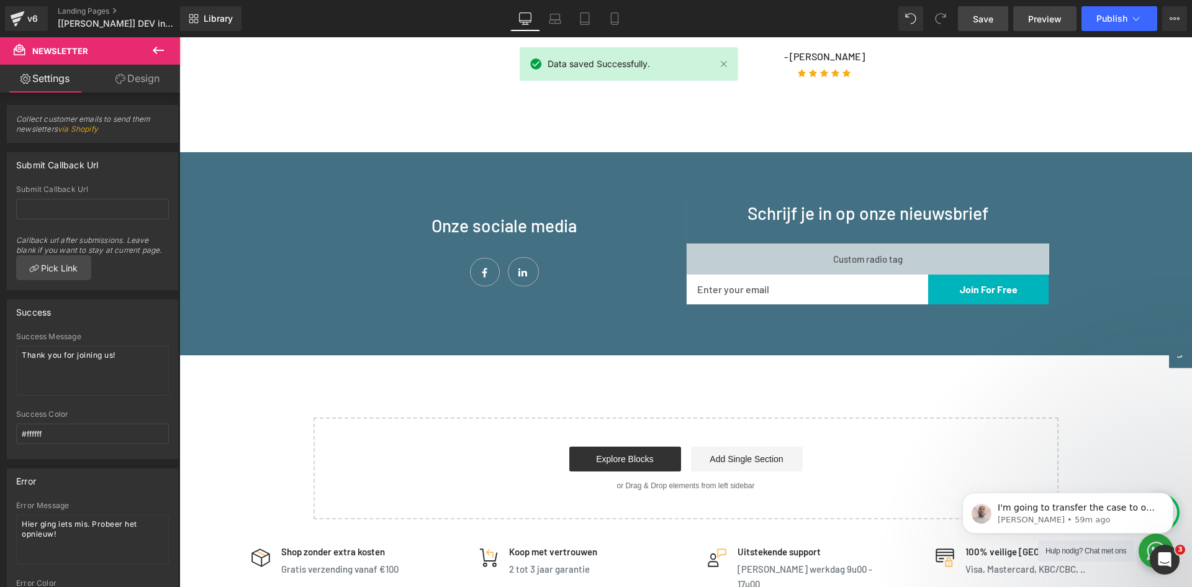
click at [1038, 20] on span "Preview" at bounding box center [1045, 18] width 34 height 13
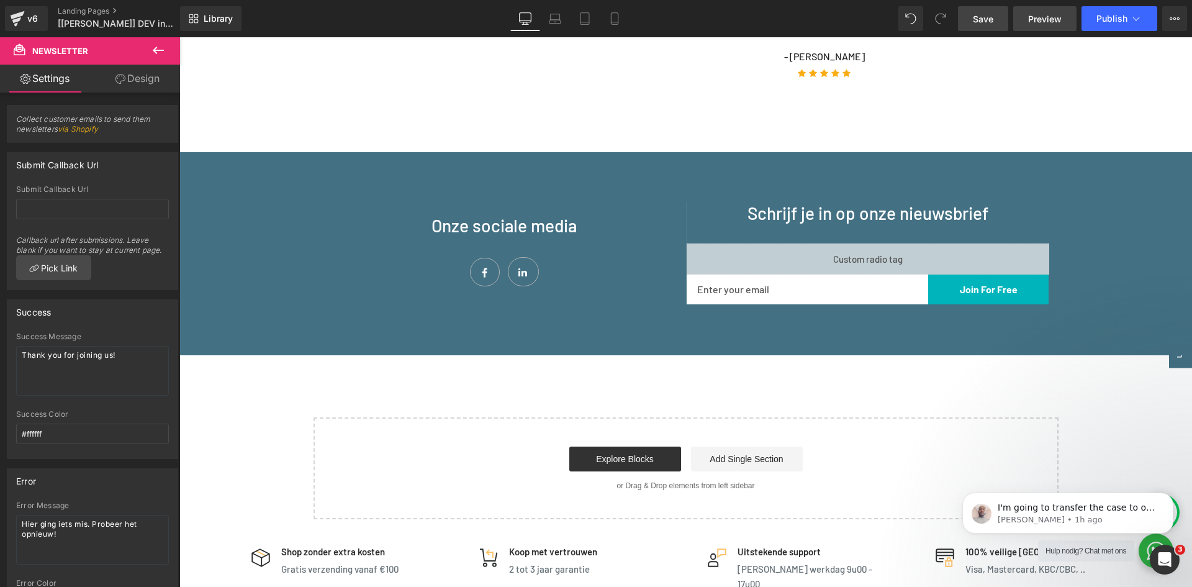
click at [1042, 19] on span "Preview" at bounding box center [1045, 18] width 34 height 13
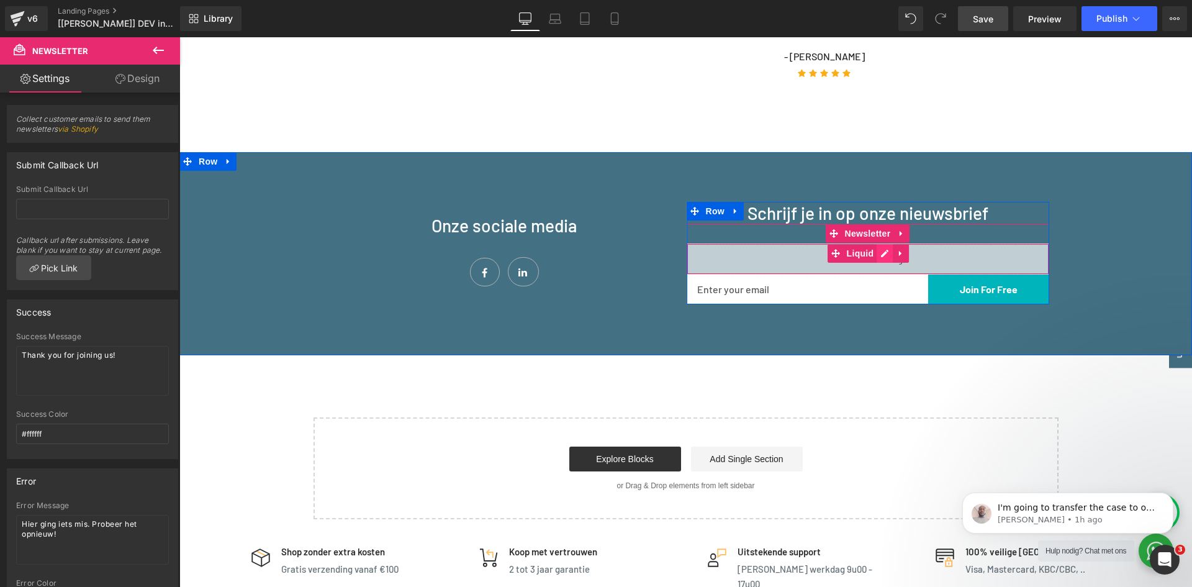
click at [881, 246] on div "Liquid" at bounding box center [868, 258] width 363 height 31
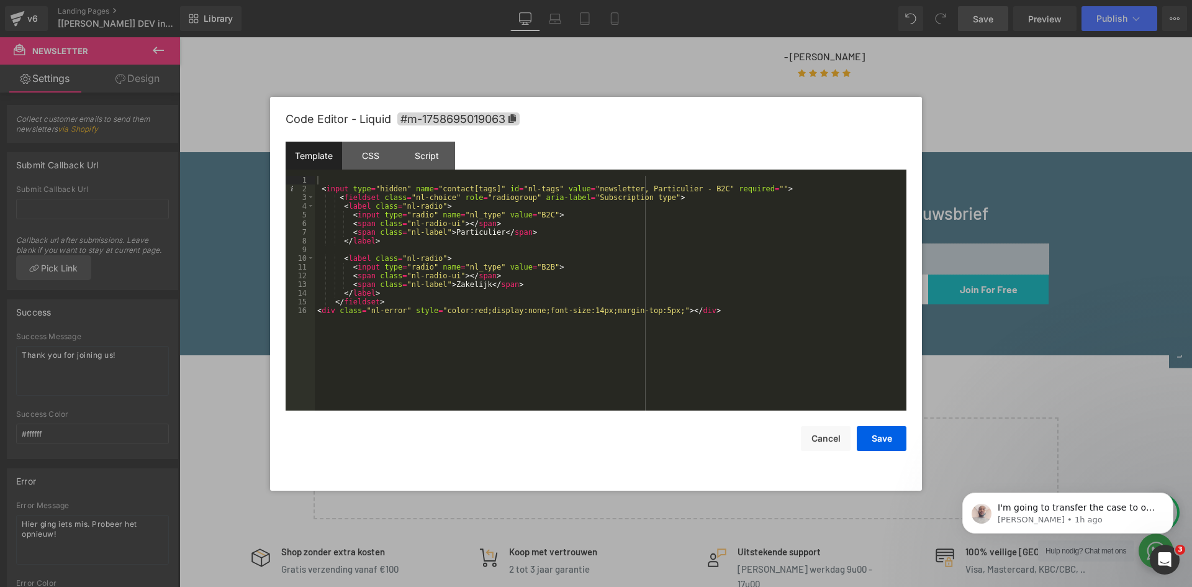
click at [468, 313] on div "< input type = "hidden" name = "contact[tags]" id = "nl-tags" value = "newslett…" at bounding box center [611, 302] width 592 height 252
click at [433, 166] on div "Script" at bounding box center [427, 156] width 57 height 28
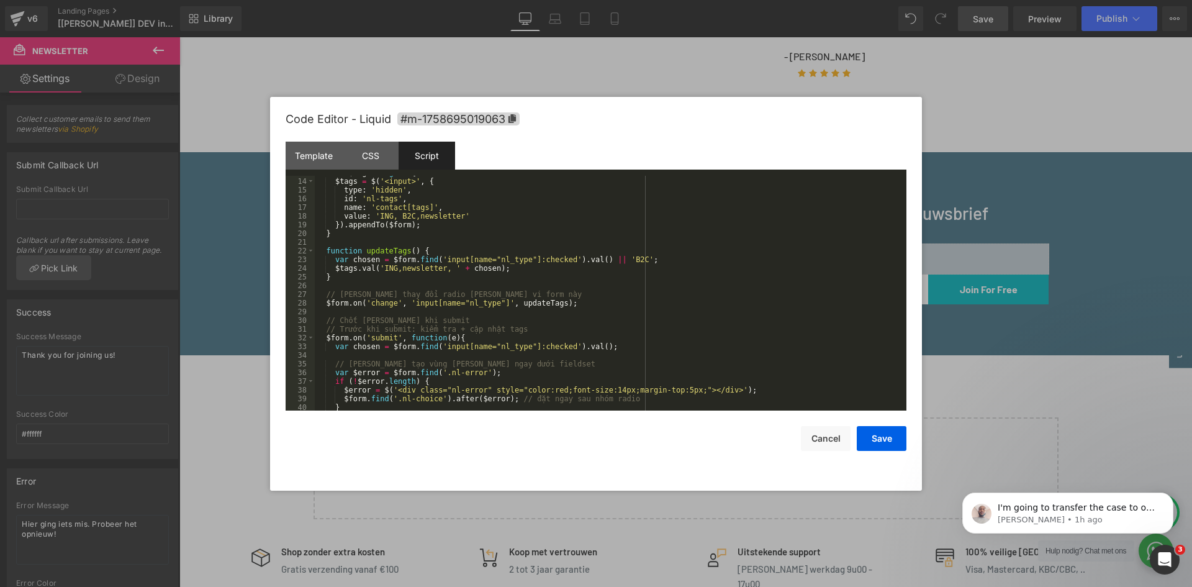
scroll to position [149, 0]
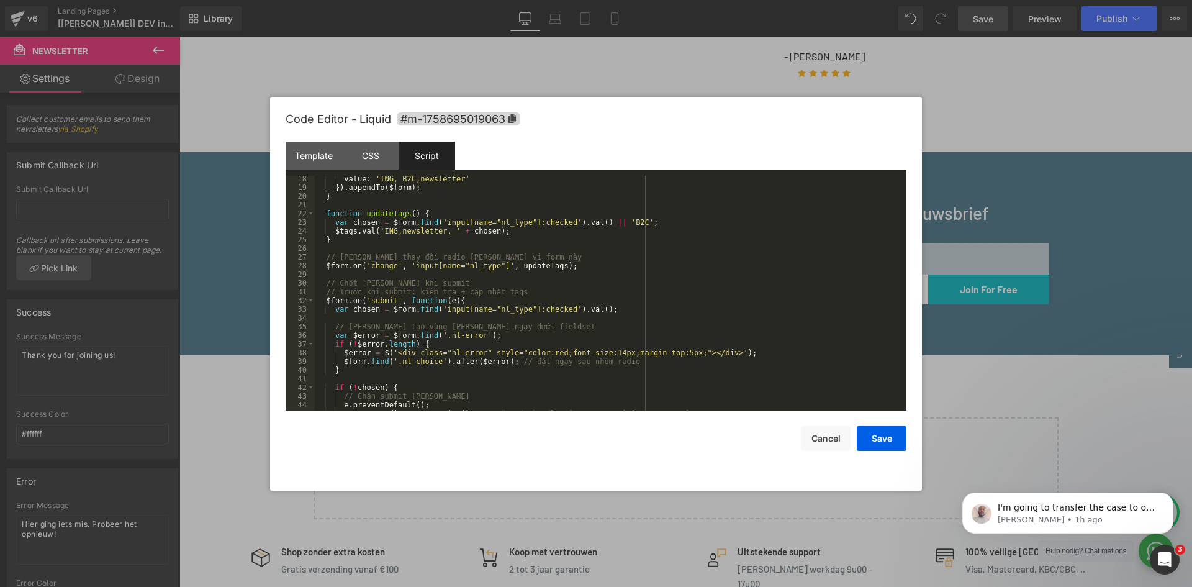
click at [540, 353] on div "value : 'ING, B2C,newsletter' }) . appendTo ( $form ) ; } function updateTags (…" at bounding box center [608, 300] width 587 height 252
click at [317, 156] on div "Template" at bounding box center [314, 156] width 57 height 28
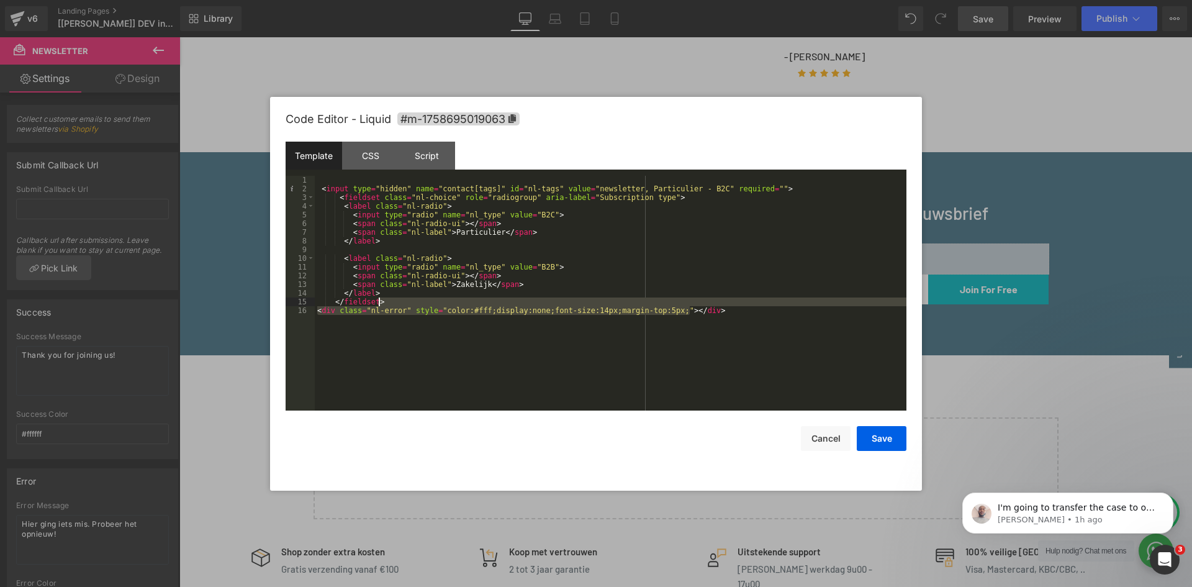
click at [705, 304] on div "< input type = "hidden" name = "contact[tags]" id = "nl-tags" value = "newslett…" at bounding box center [611, 302] width 592 height 252
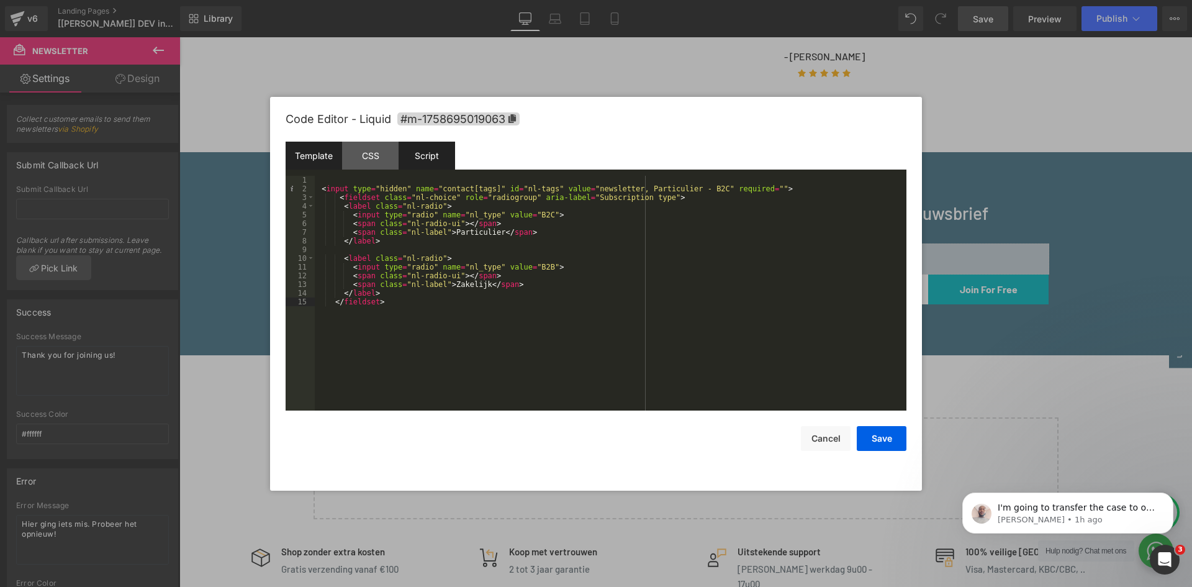
click at [422, 160] on div "Script" at bounding box center [427, 156] width 57 height 28
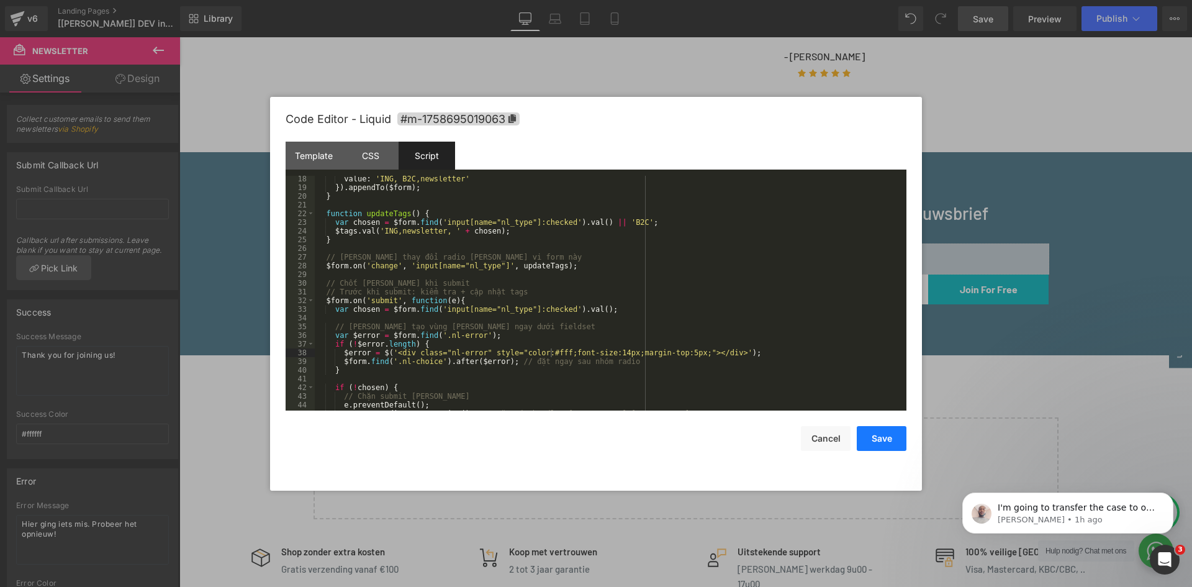
click at [879, 443] on button "Save" at bounding box center [882, 438] width 50 height 25
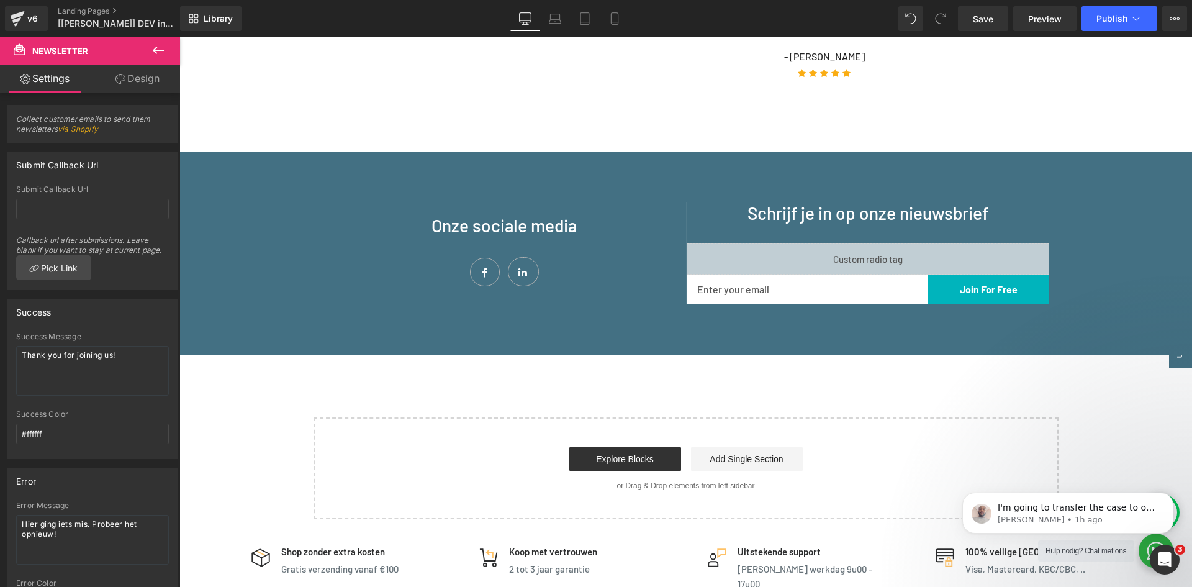
drag, startPoint x: 992, startPoint y: 21, endPoint x: 856, endPoint y: 0, distance: 138.2
click at [992, 20] on span "Save" at bounding box center [983, 18] width 20 height 13
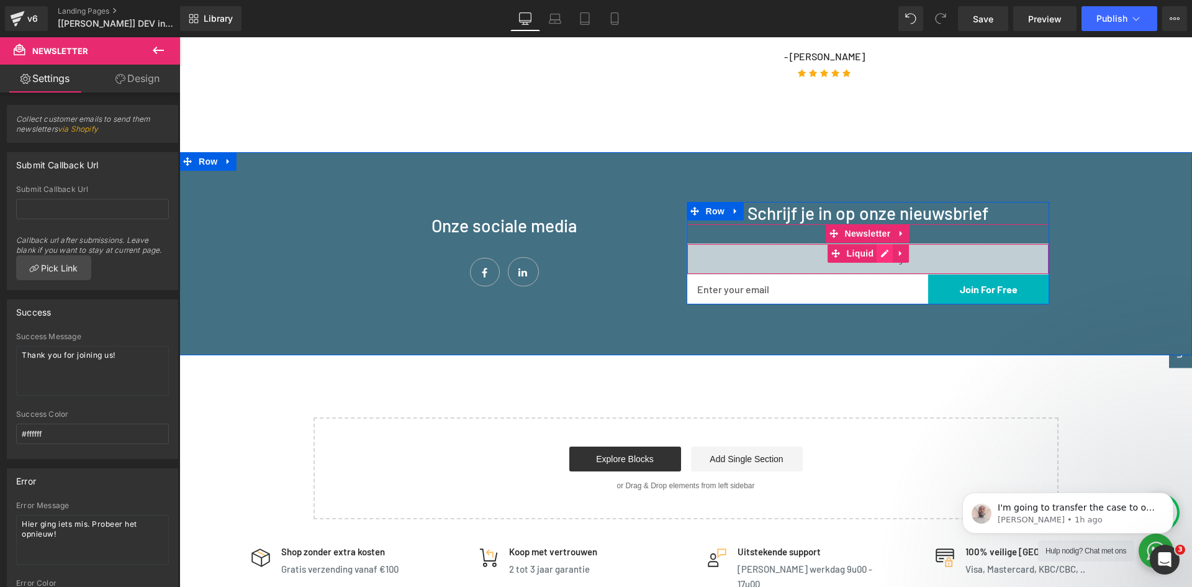
click at [882, 248] on div "Liquid" at bounding box center [868, 258] width 363 height 31
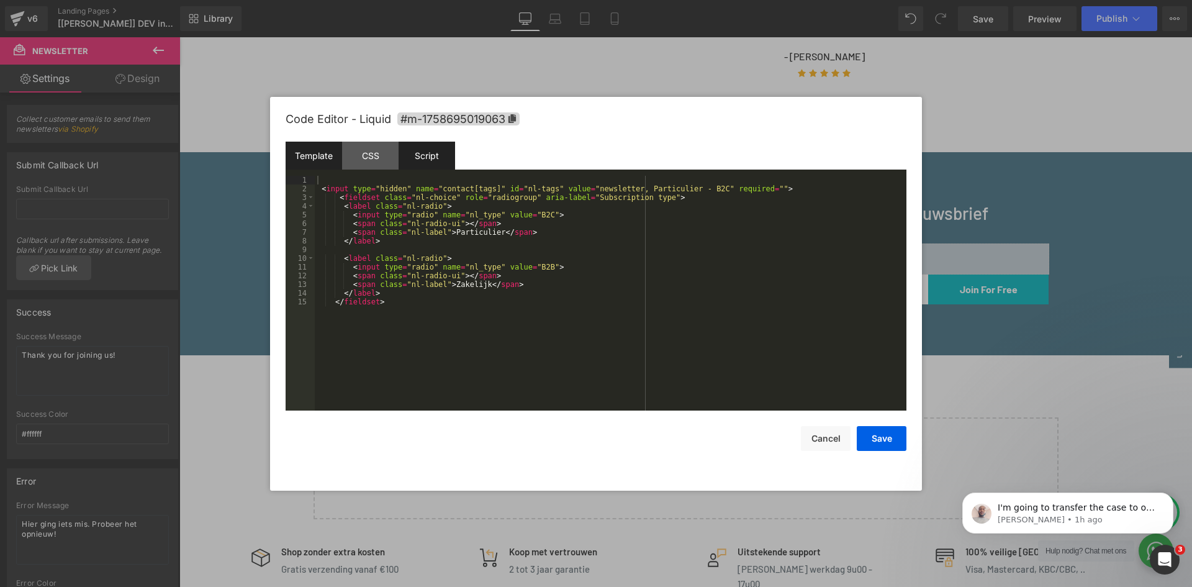
click at [437, 160] on div "Script" at bounding box center [427, 156] width 57 height 28
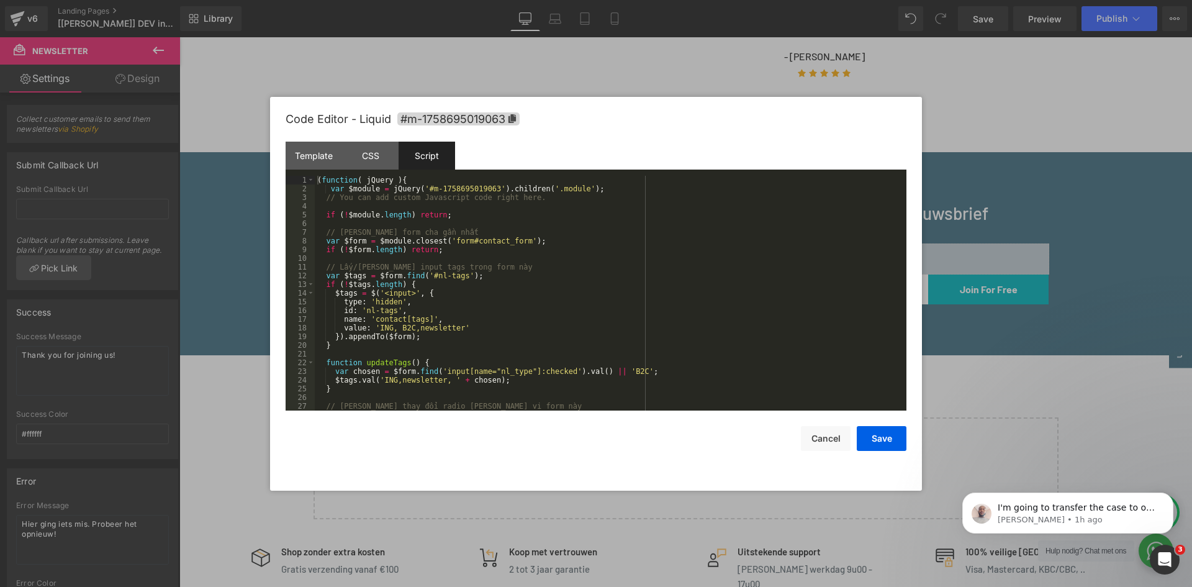
click at [450, 268] on div "( function ( jQuery ) { var $module = jQuery ( '#m-1758695019063' ) . children …" at bounding box center [608, 302] width 587 height 252
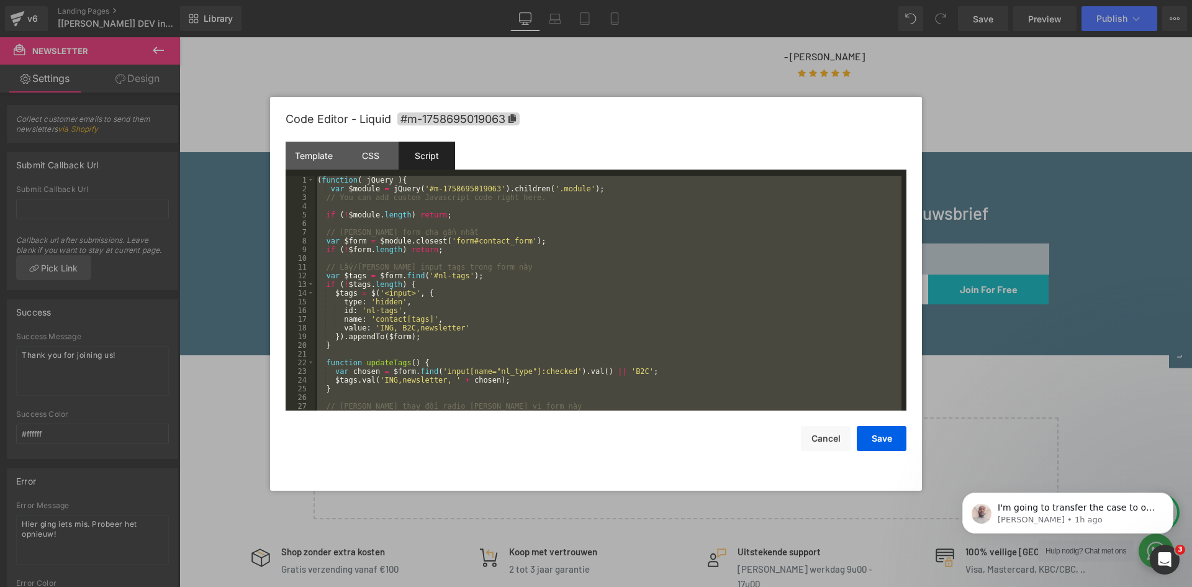
click at [512, 309] on div "( function ( jQuery ) { var $module = jQuery ( '#m-1758695019063' ) . children …" at bounding box center [608, 293] width 587 height 235
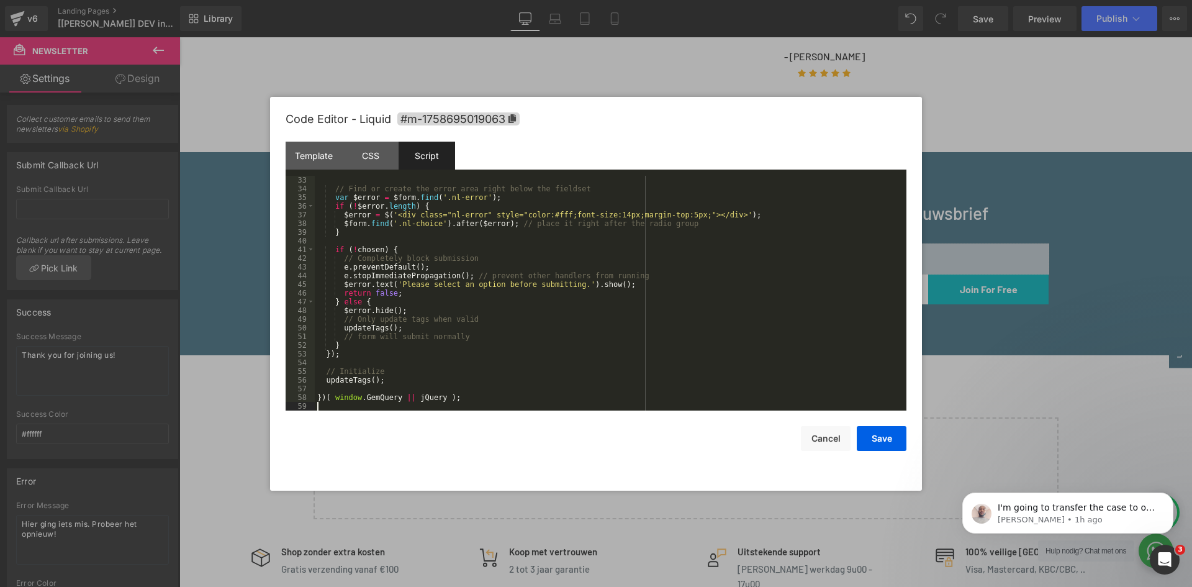
scroll to position [278, 0]
click at [375, 361] on div "// Find or create the error area right below the fieldset var $error = $form . …" at bounding box center [608, 302] width 587 height 252
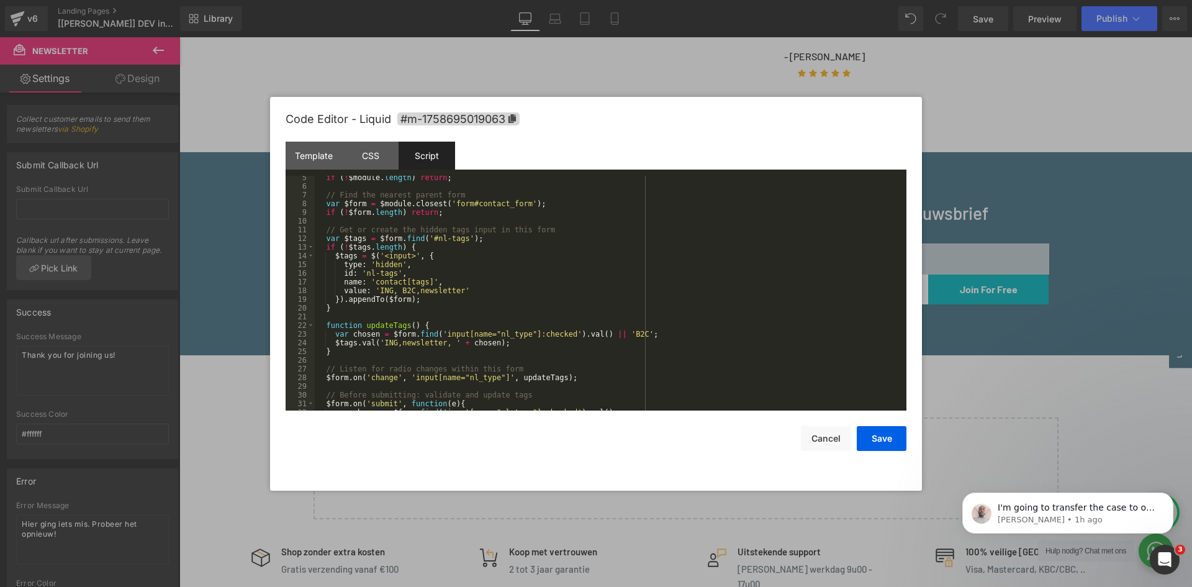
scroll to position [224, 0]
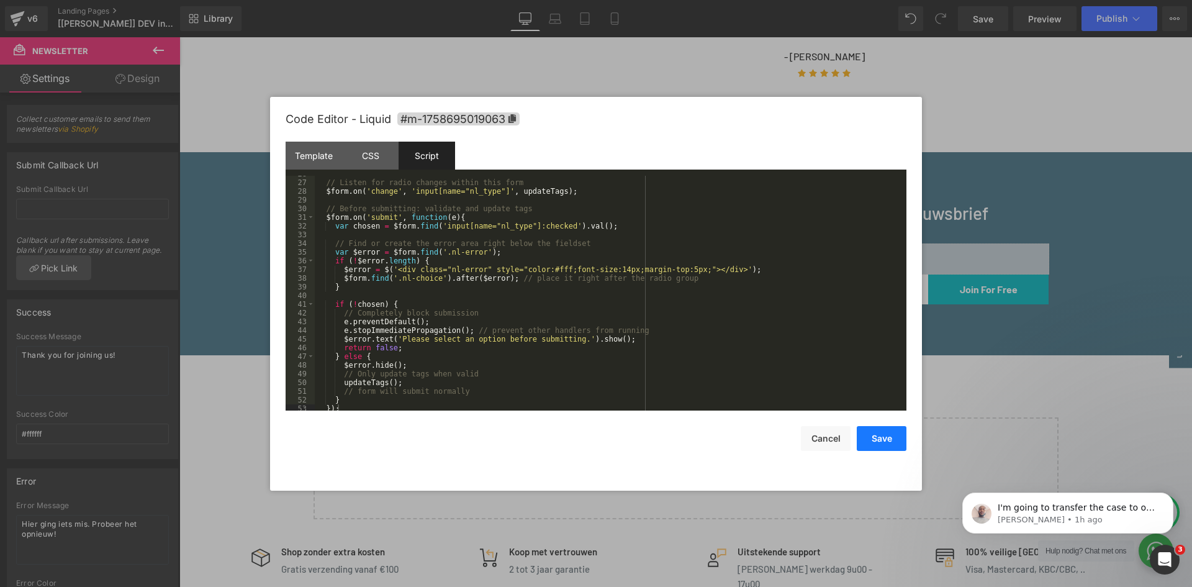
click at [890, 439] on button "Save" at bounding box center [882, 438] width 50 height 25
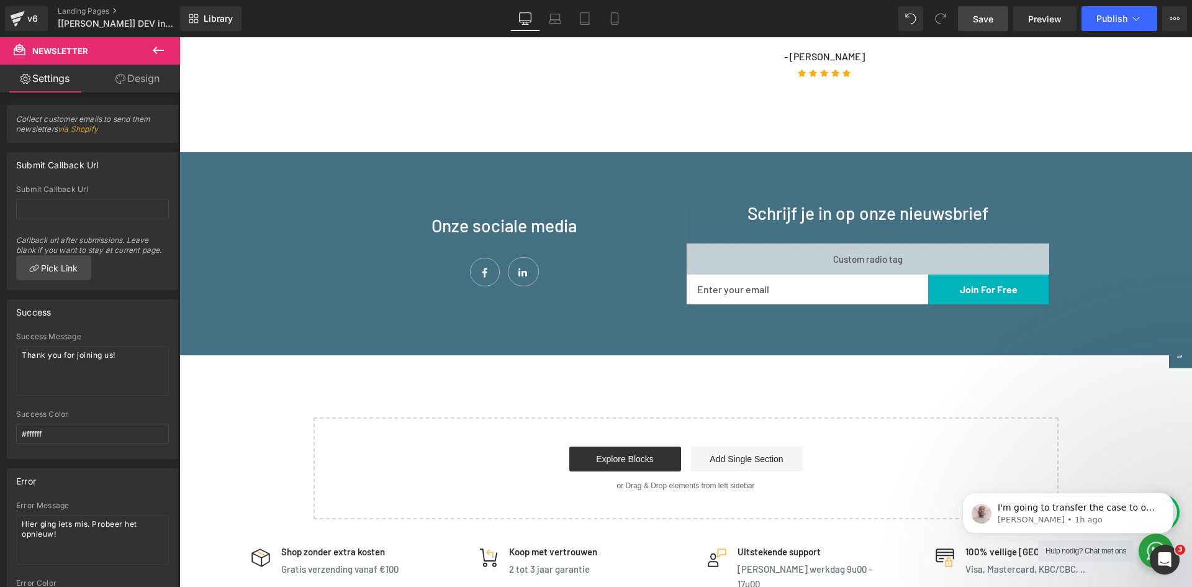
click at [990, 24] on span "Save" at bounding box center [983, 18] width 20 height 13
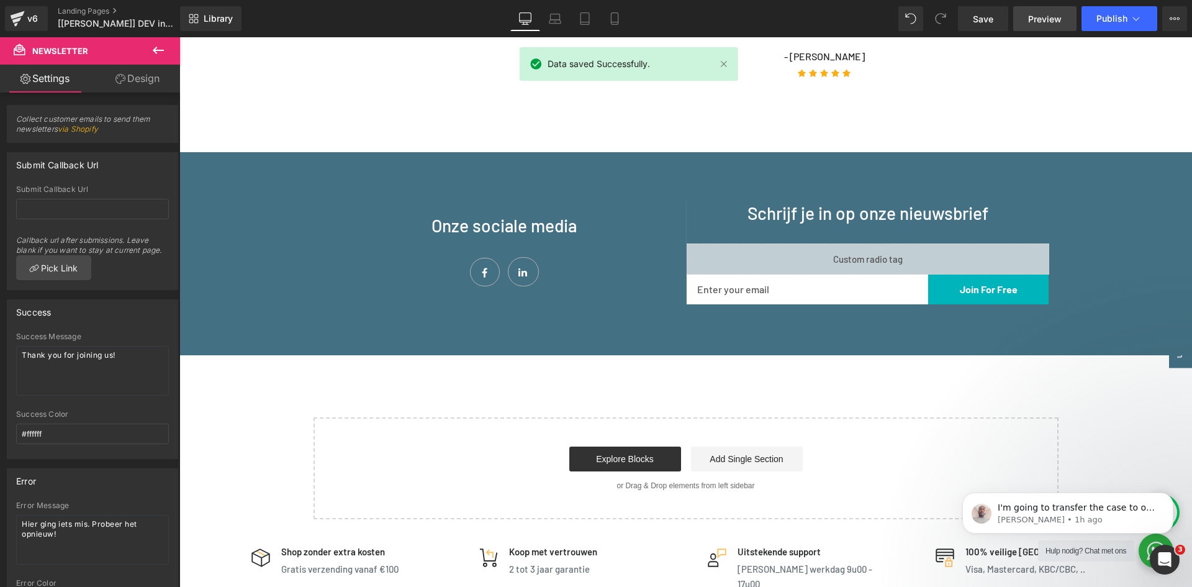
click at [1039, 18] on span "Preview" at bounding box center [1045, 18] width 34 height 13
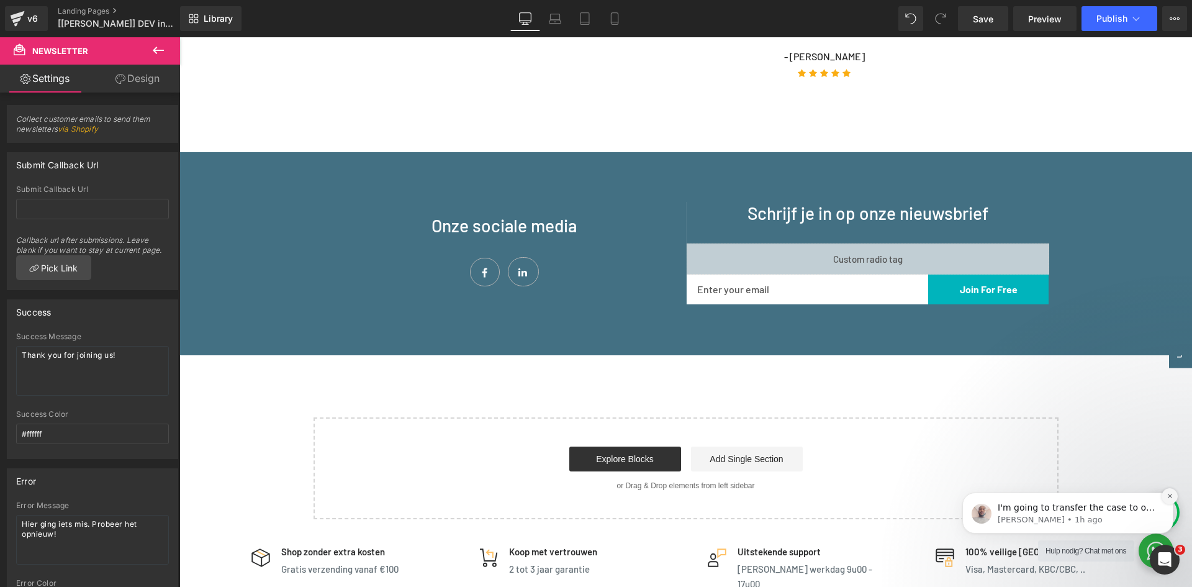
click at [1172, 498] on icon "Dismiss notification" at bounding box center [1169, 496] width 4 height 4
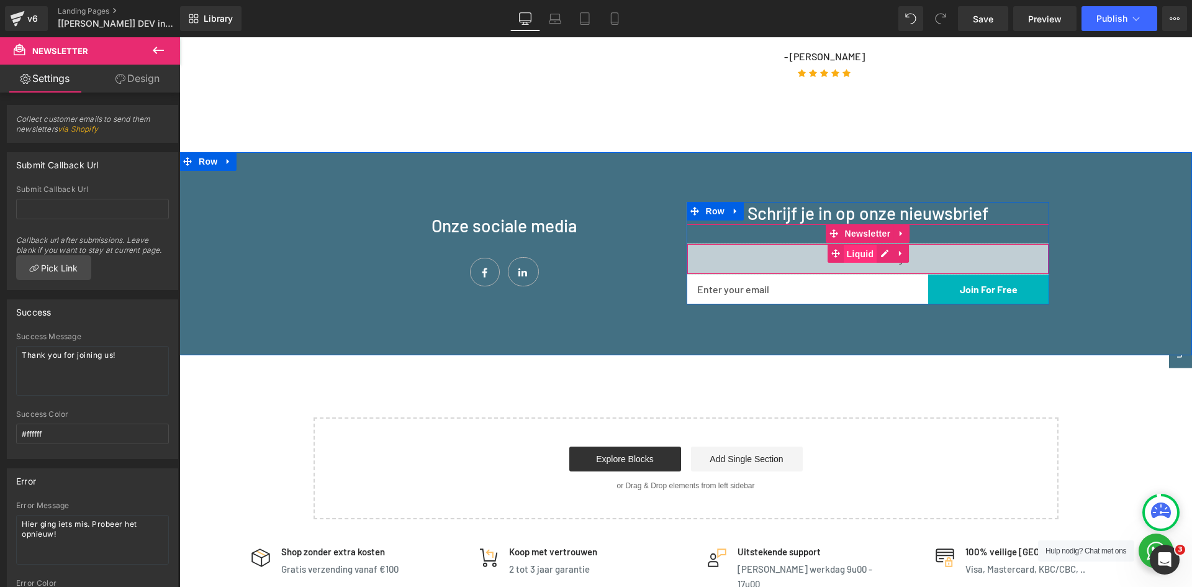
click at [864, 248] on span "Liquid" at bounding box center [861, 254] width 34 height 19
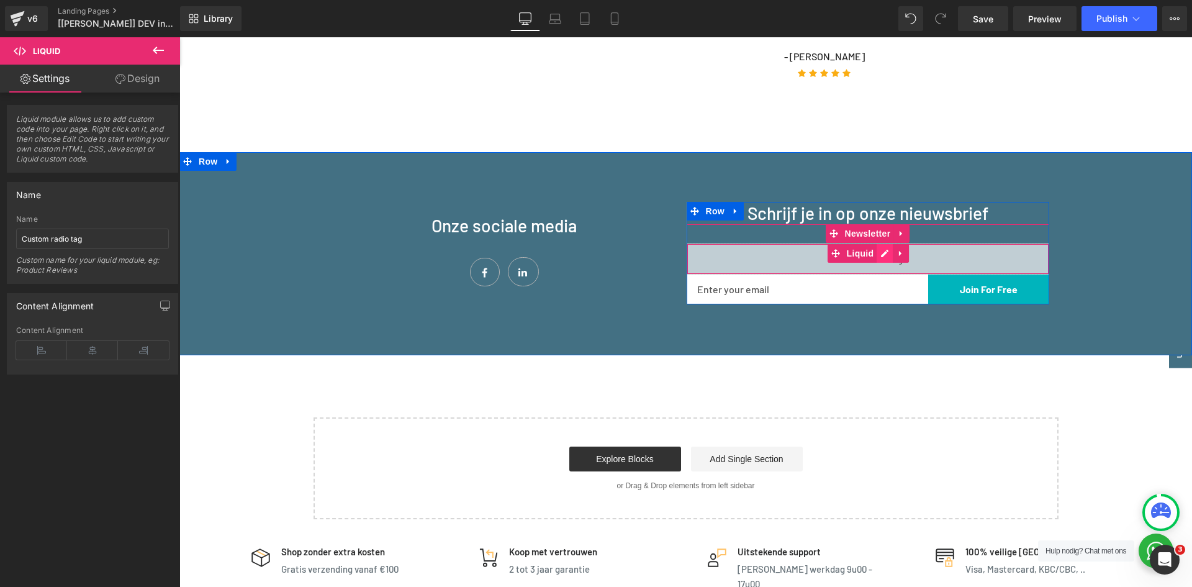
click at [879, 248] on div "Liquid" at bounding box center [868, 258] width 363 height 31
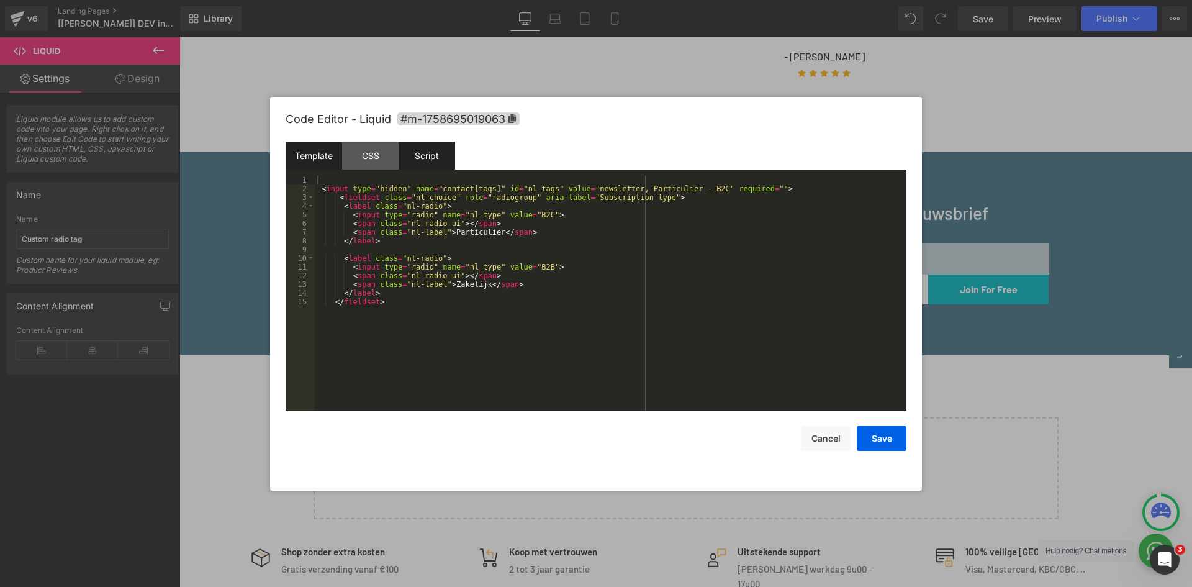
click at [432, 155] on div "Script" at bounding box center [427, 156] width 57 height 28
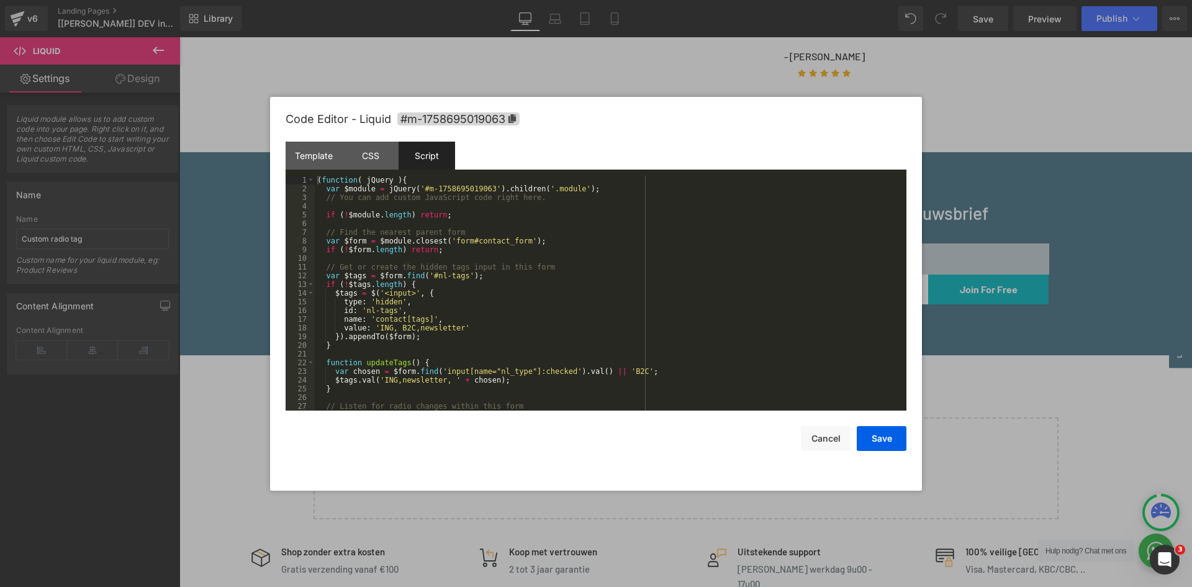
click at [656, 266] on div "( function ( jQuery ) { var $module = jQuery ( '#m-1758695019063' ) . children …" at bounding box center [608, 302] width 587 height 252
click at [835, 440] on button "Cancel" at bounding box center [826, 438] width 50 height 25
